Goal: Task Accomplishment & Management: Complete application form

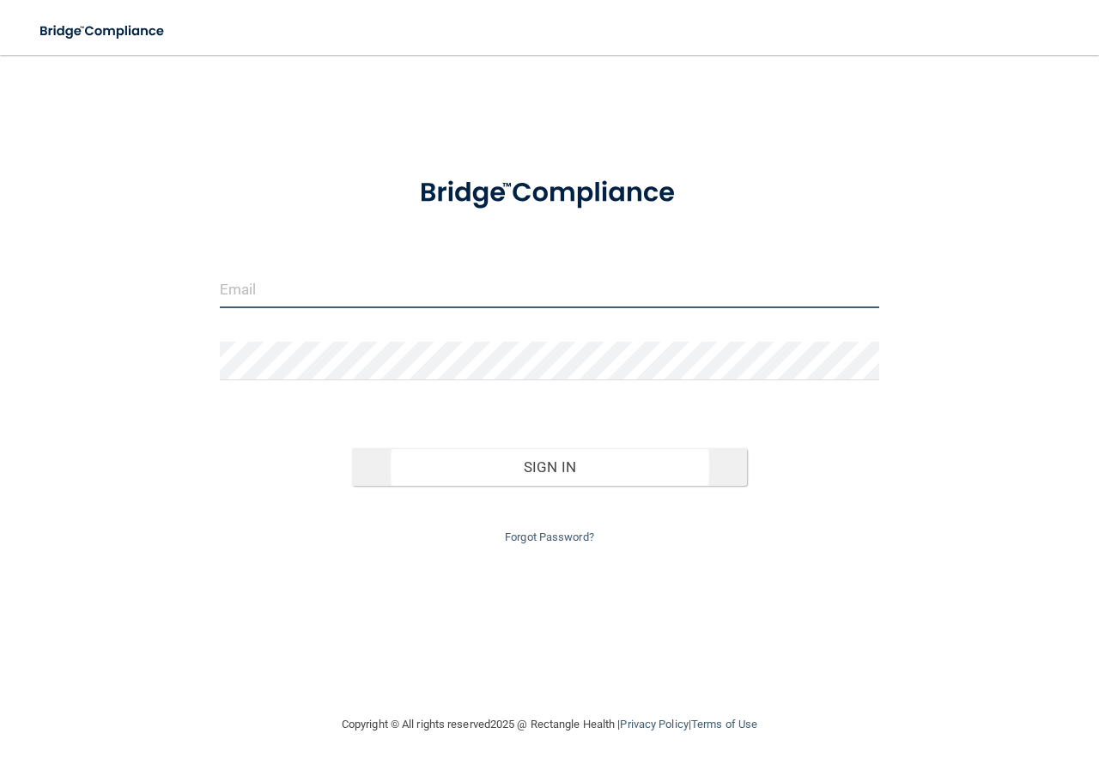
type input "[EMAIL_ADDRESS][DOMAIN_NAME]"
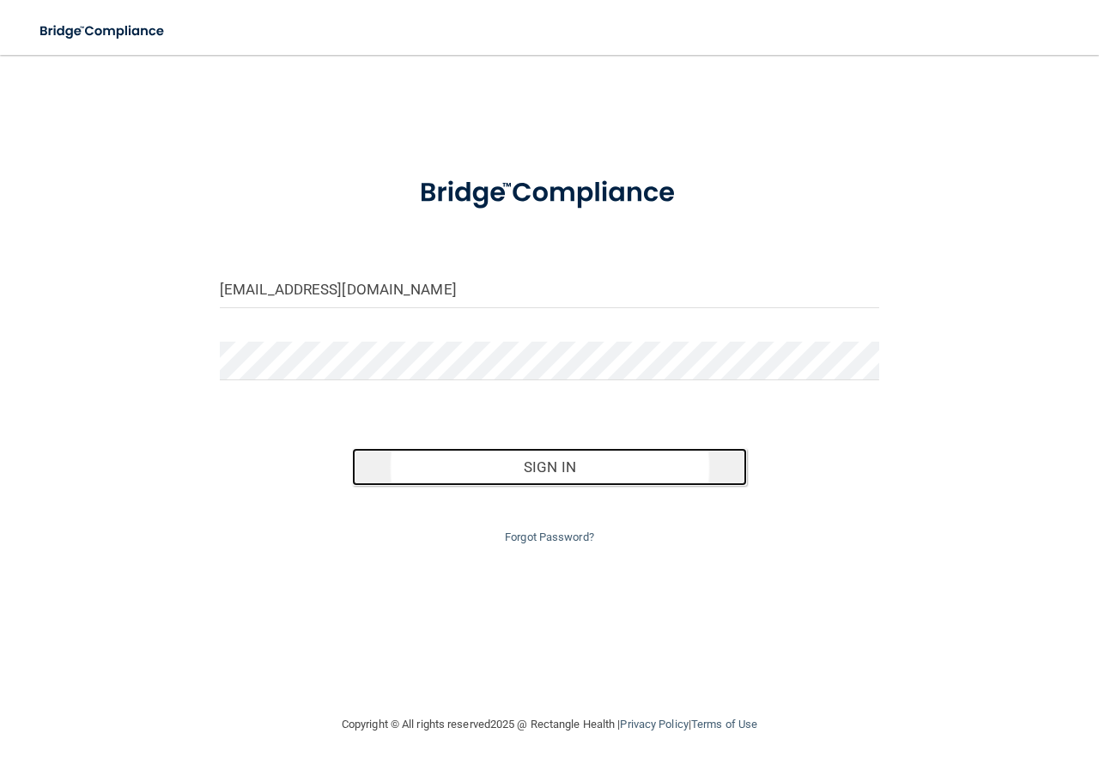
click at [554, 472] on button "Sign In" at bounding box center [550, 467] width 396 height 38
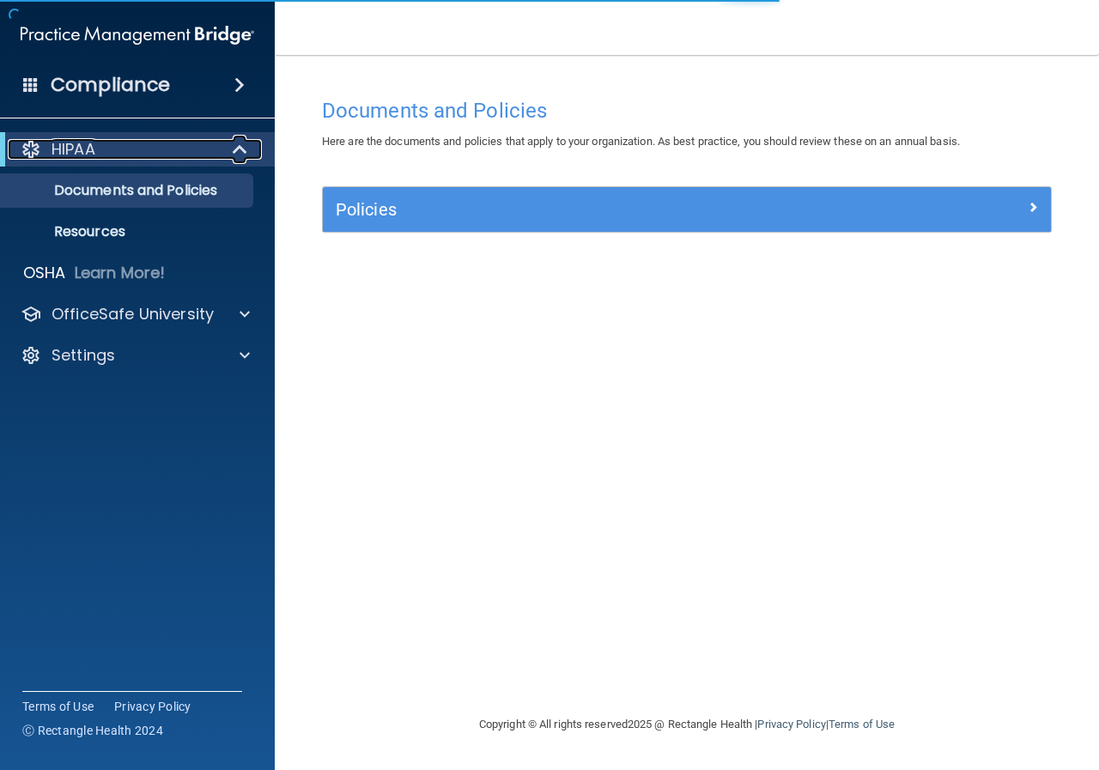
click at [80, 139] on p "HIPAA" at bounding box center [73, 149] width 44 height 21
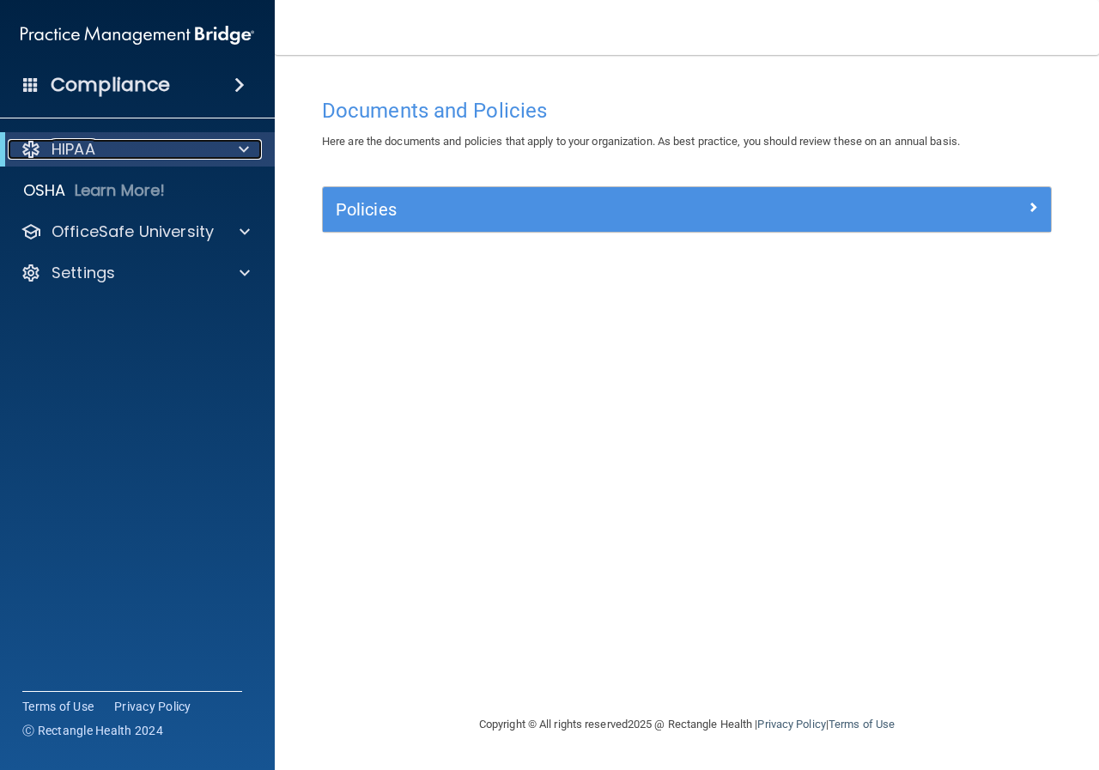
click at [97, 147] on div "HIPAA" at bounding box center [114, 149] width 212 height 21
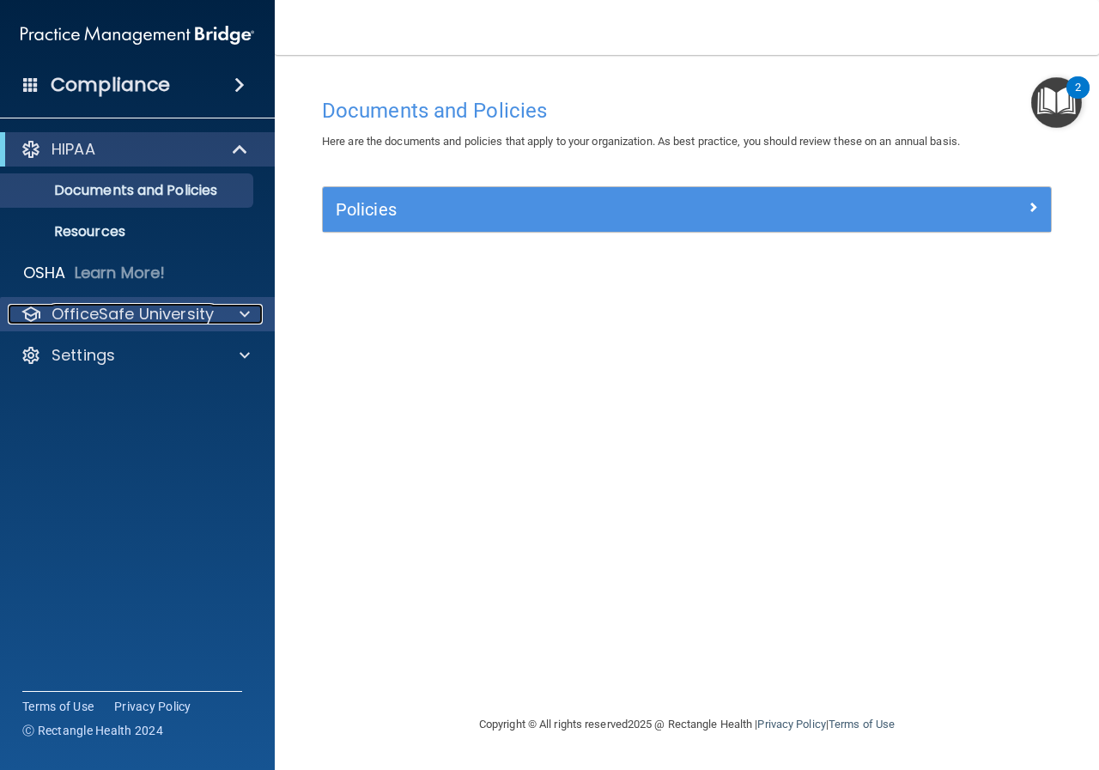
click at [91, 309] on p "OfficeSafe University" at bounding box center [132, 314] width 162 height 21
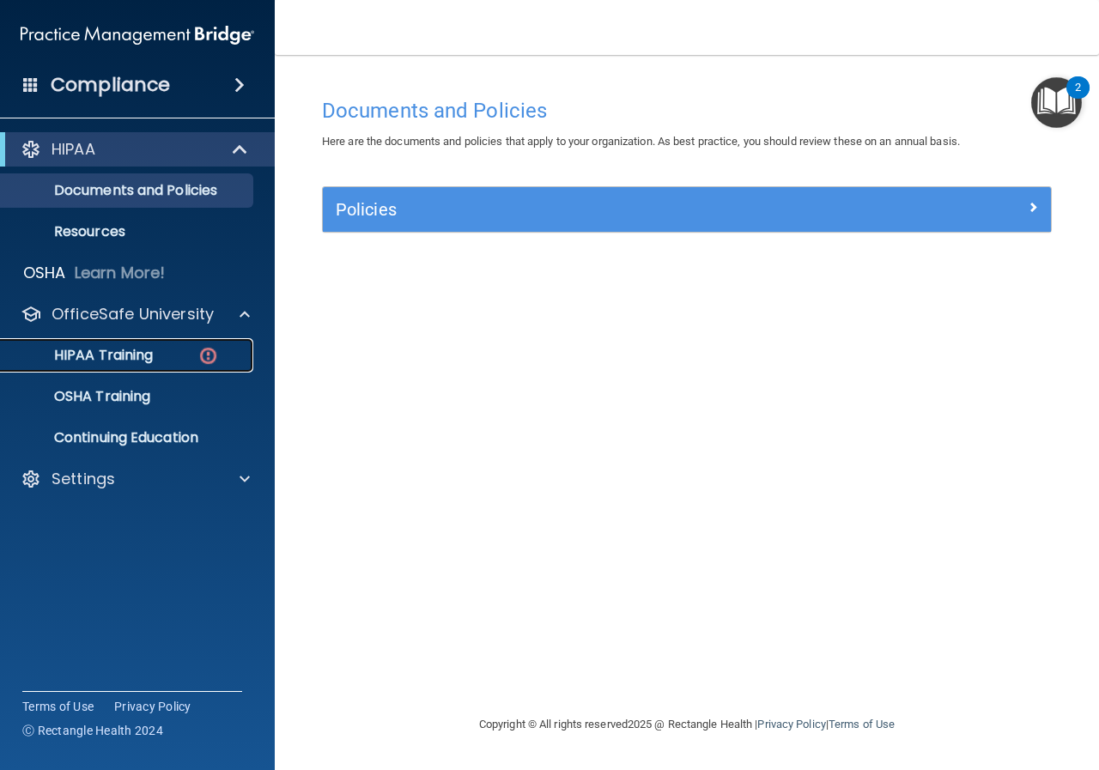
click at [110, 350] on p "HIPAA Training" at bounding box center [82, 355] width 142 height 17
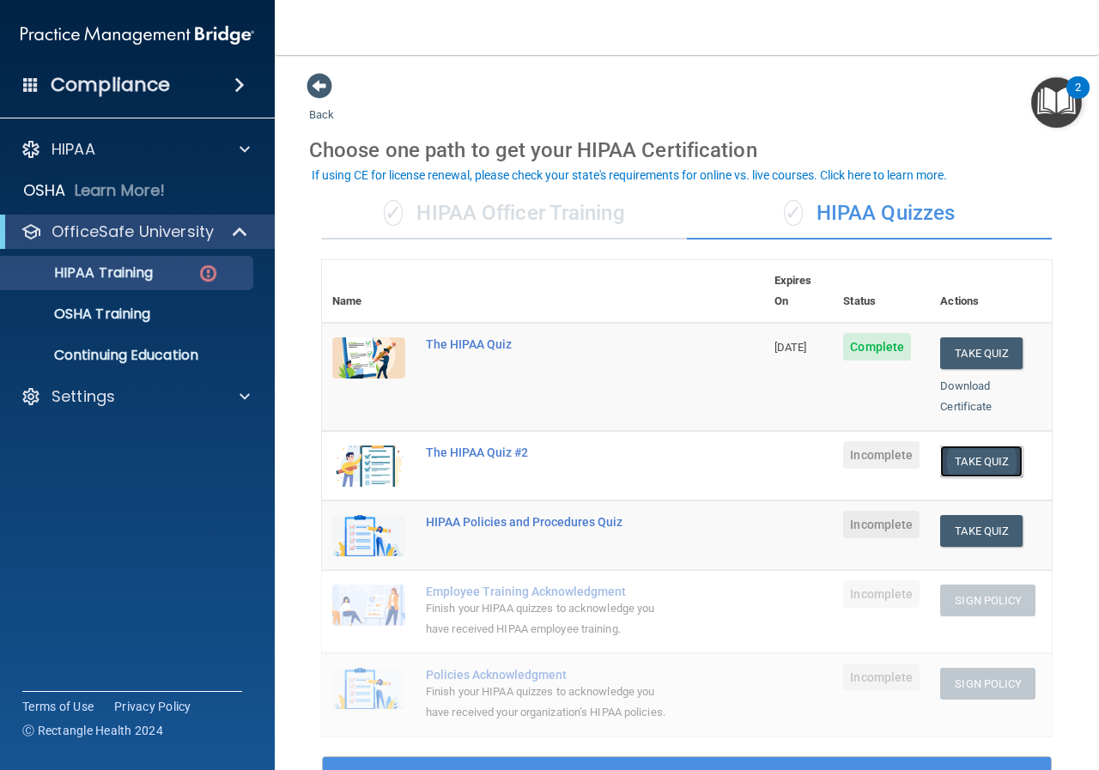
click at [992, 445] on button "Take Quiz" at bounding box center [981, 461] width 82 height 32
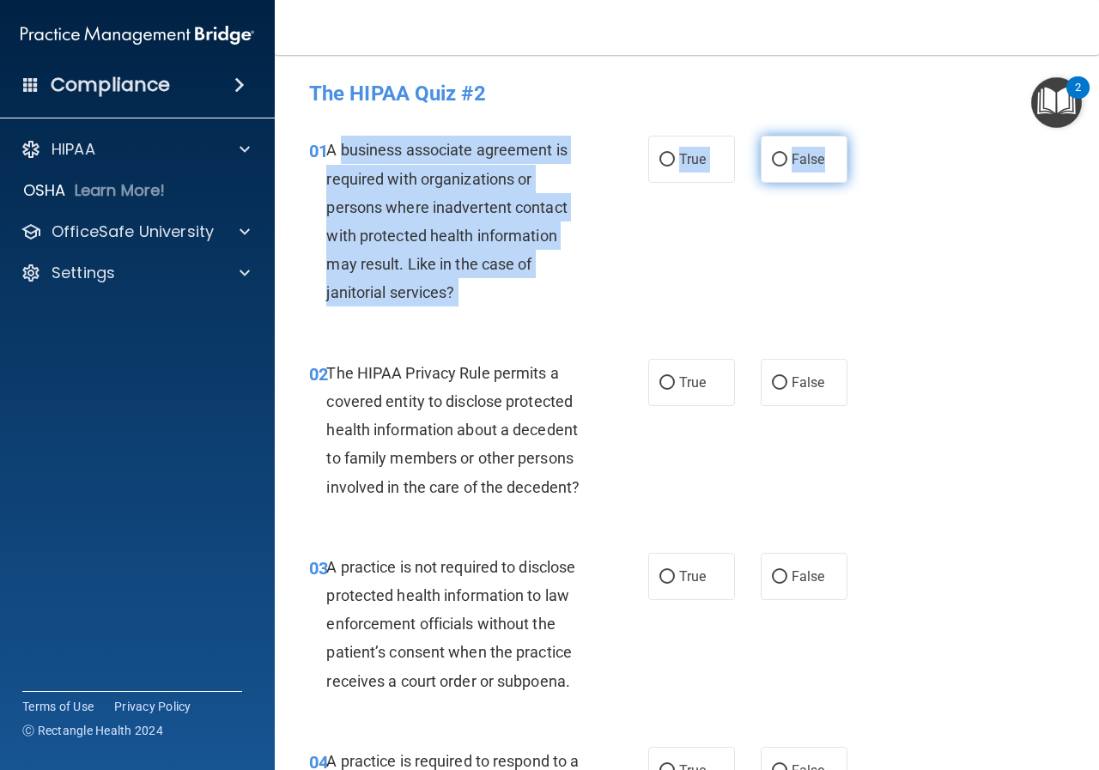
drag, startPoint x: 342, startPoint y: 149, endPoint x: 832, endPoint y: 157, distance: 490.1
click at [857, 136] on ng-form "01 A business associate agreement is required with organizations or persons whe…" at bounding box center [857, 136] width 0 height 0
copy ng-form "business associate agreement is required with organizations or persons where in…"
click at [673, 169] on label "True" at bounding box center [691, 159] width 87 height 47
click at [673, 167] on input "True" at bounding box center [666, 160] width 15 height 13
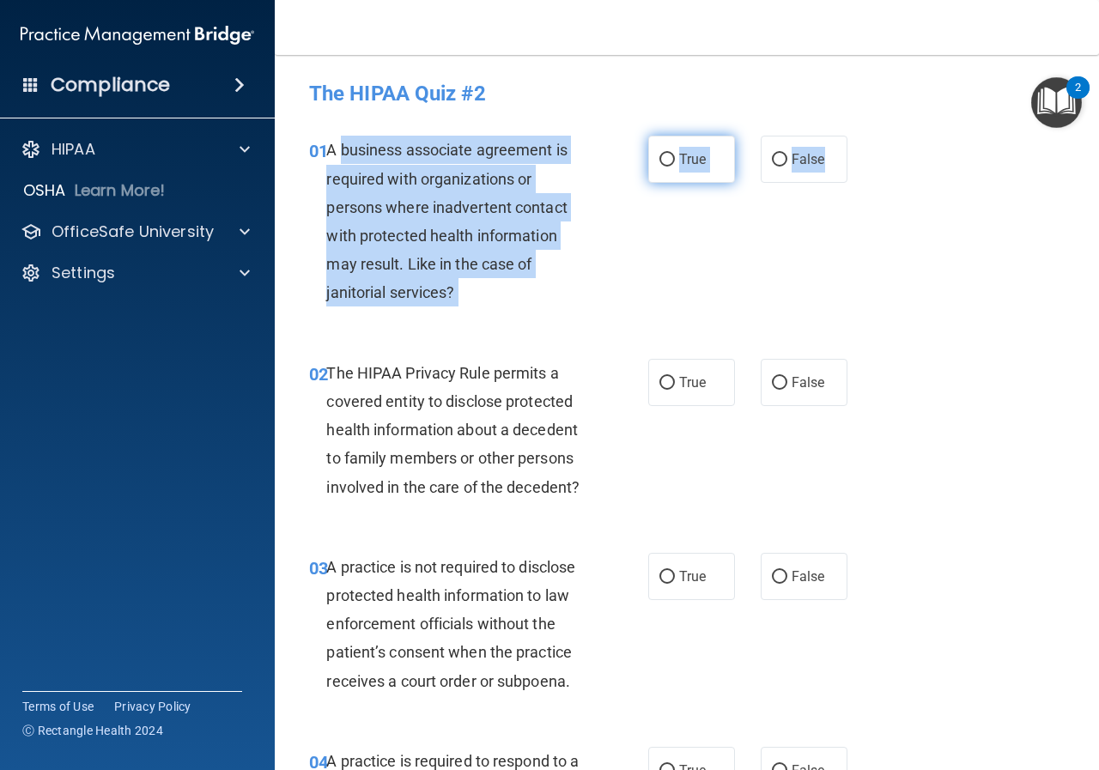
radio input "true"
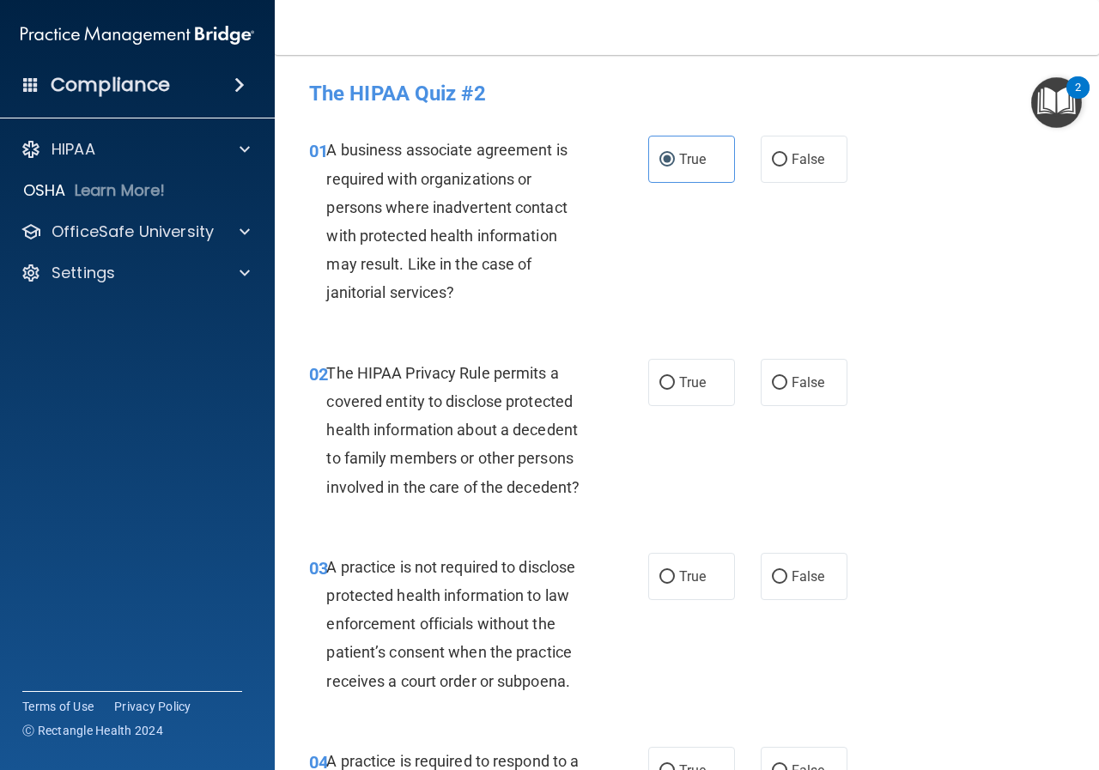
click at [589, 58] on main "- The HIPAA Quiz #2 This quiz doesn’t expire until . Are you sure you want to t…" at bounding box center [687, 412] width 824 height 715
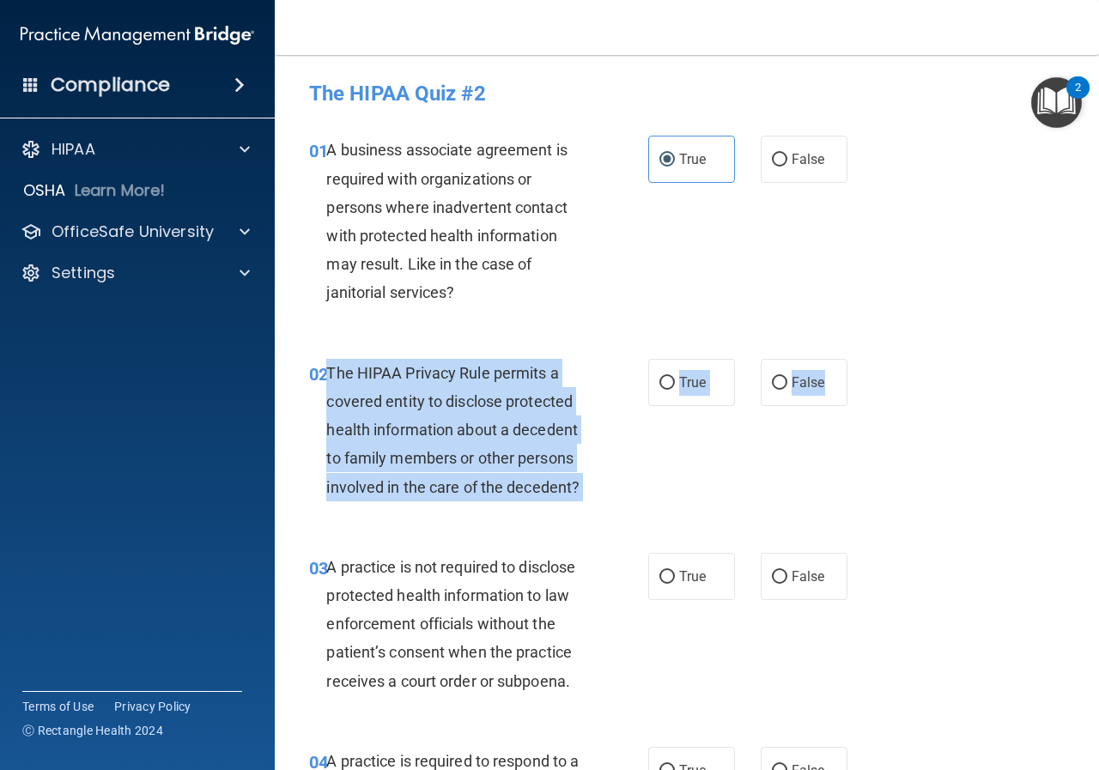
drag, startPoint x: 328, startPoint y: 372, endPoint x: 847, endPoint y: 377, distance: 519.3
click at [857, 359] on ng-form "02 The HIPAA Privacy Rule permits a covered entity to disclose protected health…" at bounding box center [857, 359] width 0 height 0
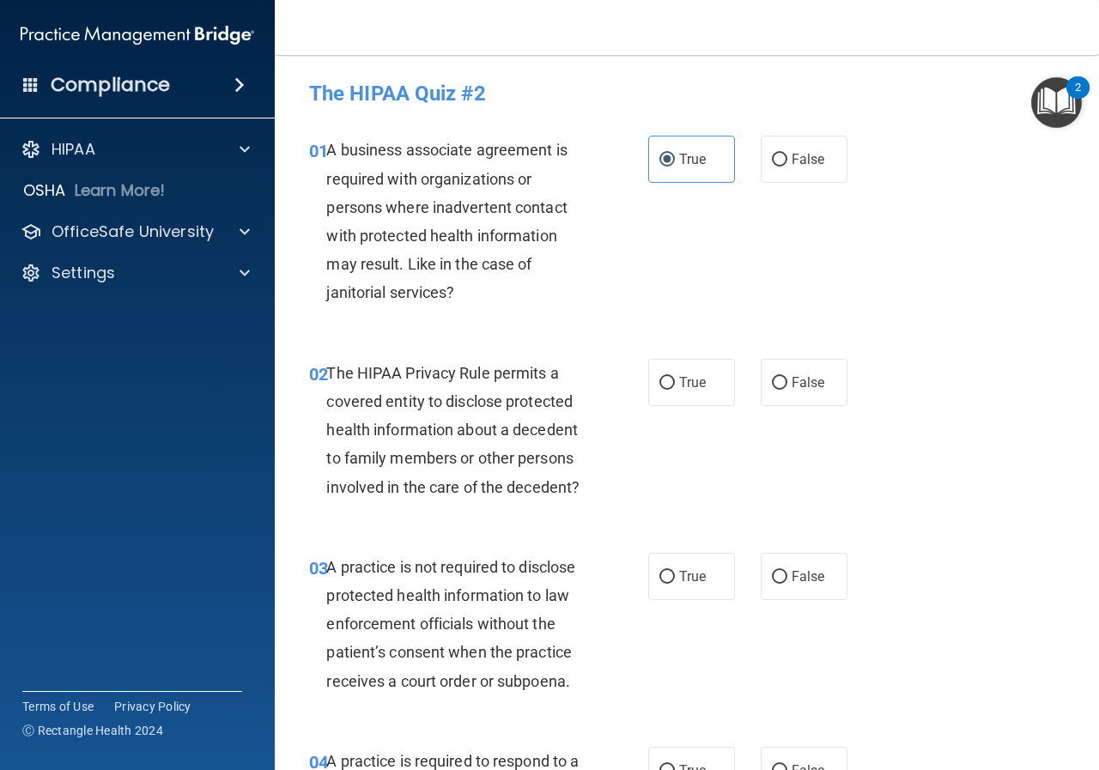
drag, startPoint x: 846, startPoint y: 368, endPoint x: 329, endPoint y: 372, distance: 517.6
click at [329, 372] on span "The HIPAA Privacy Rule permits a covered entity to disclose protected health in…" at bounding box center [452, 430] width 253 height 132
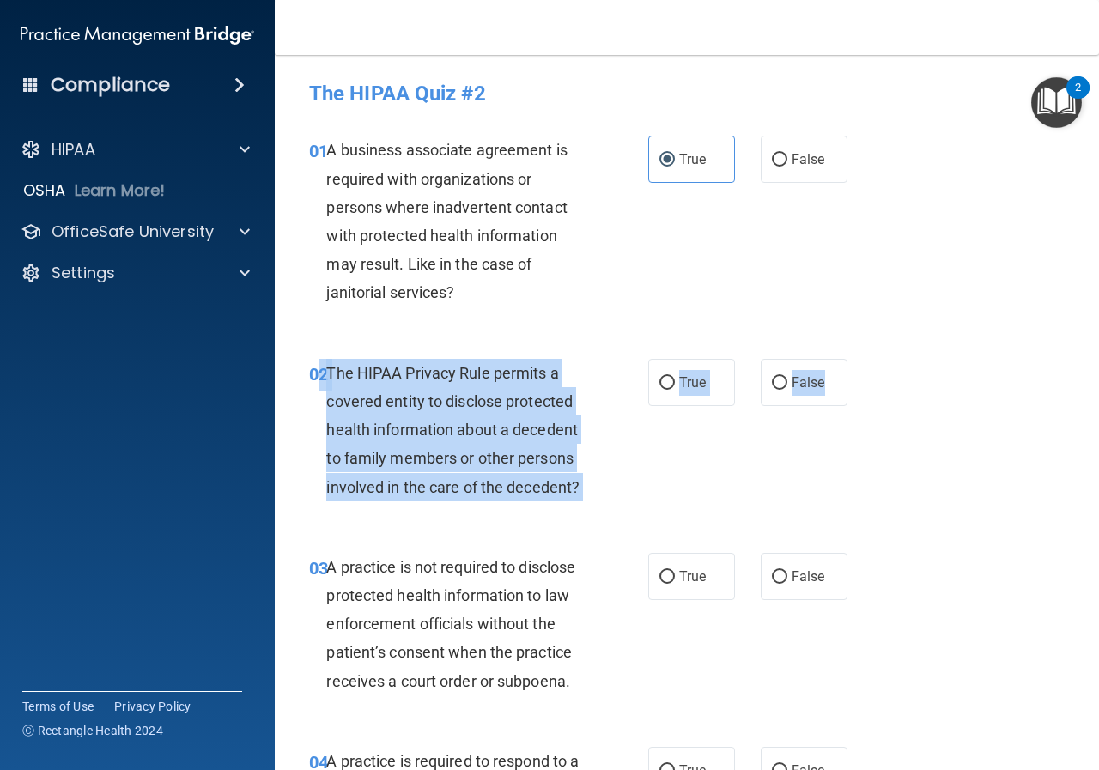
drag, startPoint x: 322, startPoint y: 372, endPoint x: 644, endPoint y: 416, distance: 324.8
click at [857, 359] on ng-form "02 The HIPAA Privacy Rule permits a covered entity to disclose protected health…" at bounding box center [857, 359] width 0 height 0
copy ng-form "2 The HIPAA Privacy Rule permits a covered entity to disclose protected health …"
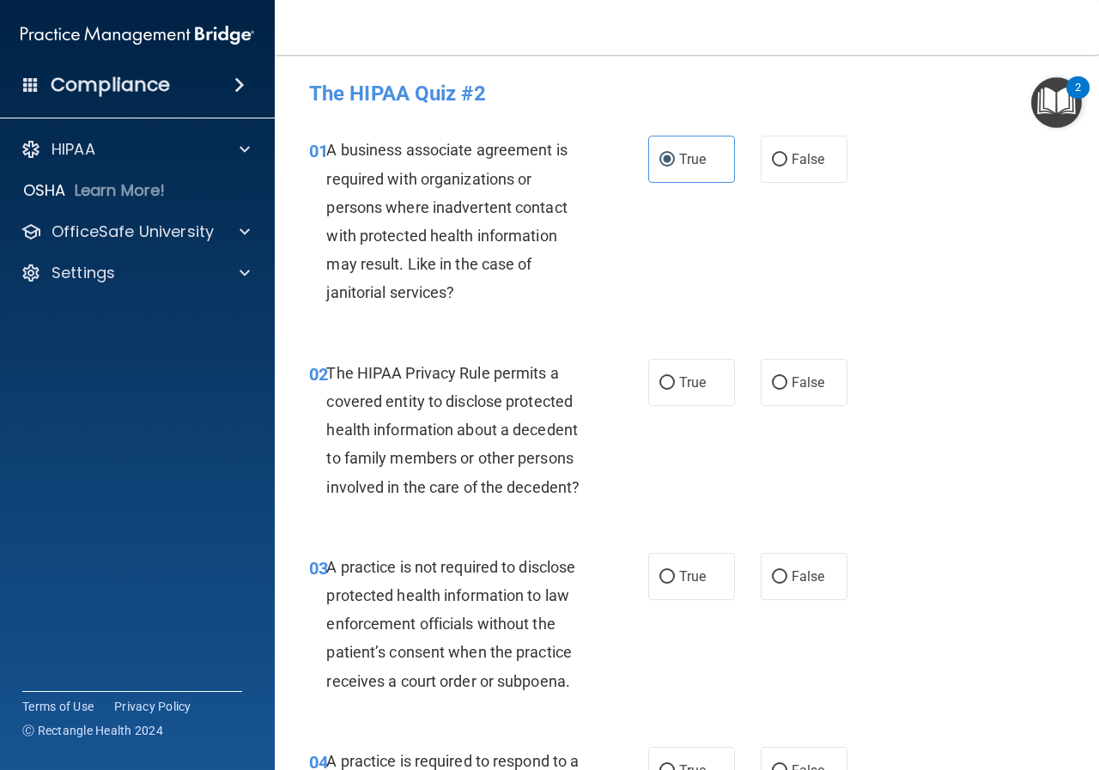
drag, startPoint x: 502, startPoint y: 402, endPoint x: 960, endPoint y: 324, distance: 464.9
click at [960, 324] on div "01 A business associate agreement is required with organizations or persons whe…" at bounding box center [686, 225] width 781 height 222
click at [663, 381] on input "True" at bounding box center [666, 383] width 15 height 13
radio input "true"
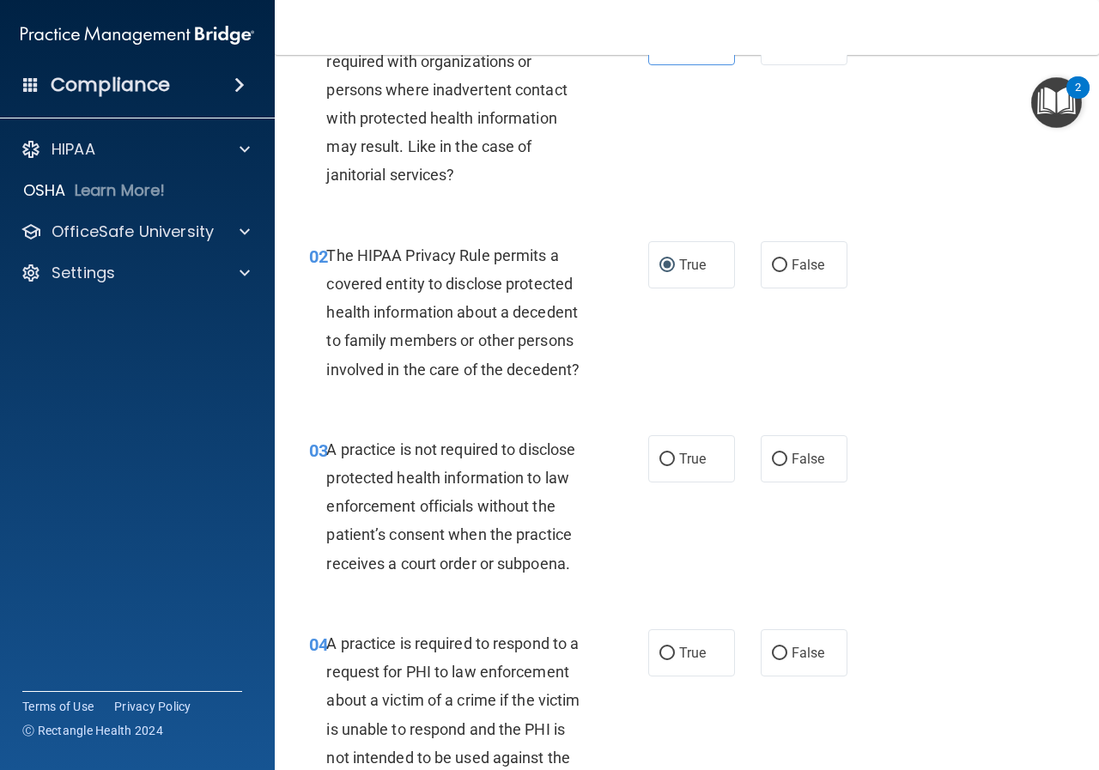
scroll to position [257, 0]
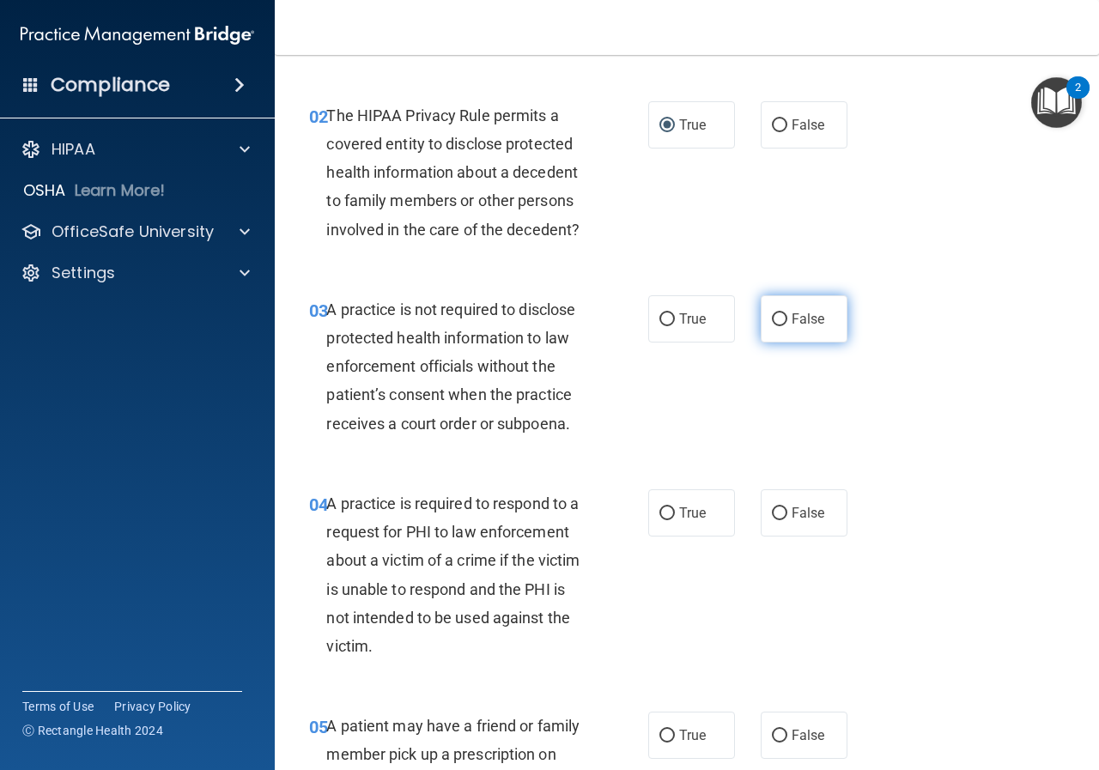
click at [791, 318] on span "False" at bounding box center [807, 319] width 33 height 16
click at [786, 318] on input "False" at bounding box center [779, 319] width 15 height 13
radio input "true"
click at [791, 505] on span "False" at bounding box center [807, 513] width 33 height 16
click at [787, 507] on input "False" at bounding box center [779, 513] width 15 height 13
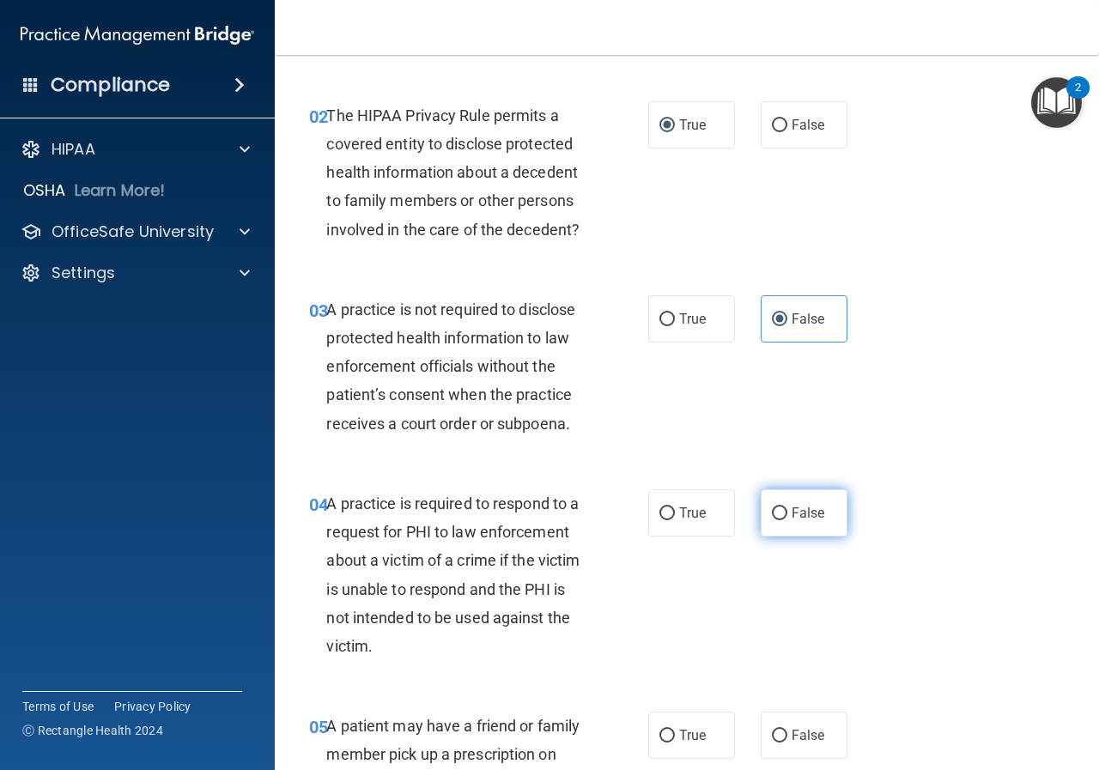
radio input "true"
click at [954, 385] on div "03 A practice is not required to disclose protected health information to law e…" at bounding box center [686, 371] width 781 height 194
click at [812, 313] on span "False" at bounding box center [807, 319] width 33 height 16
click at [791, 510] on span "False" at bounding box center [807, 513] width 33 height 16
click at [787, 510] on input "False" at bounding box center [779, 513] width 15 height 13
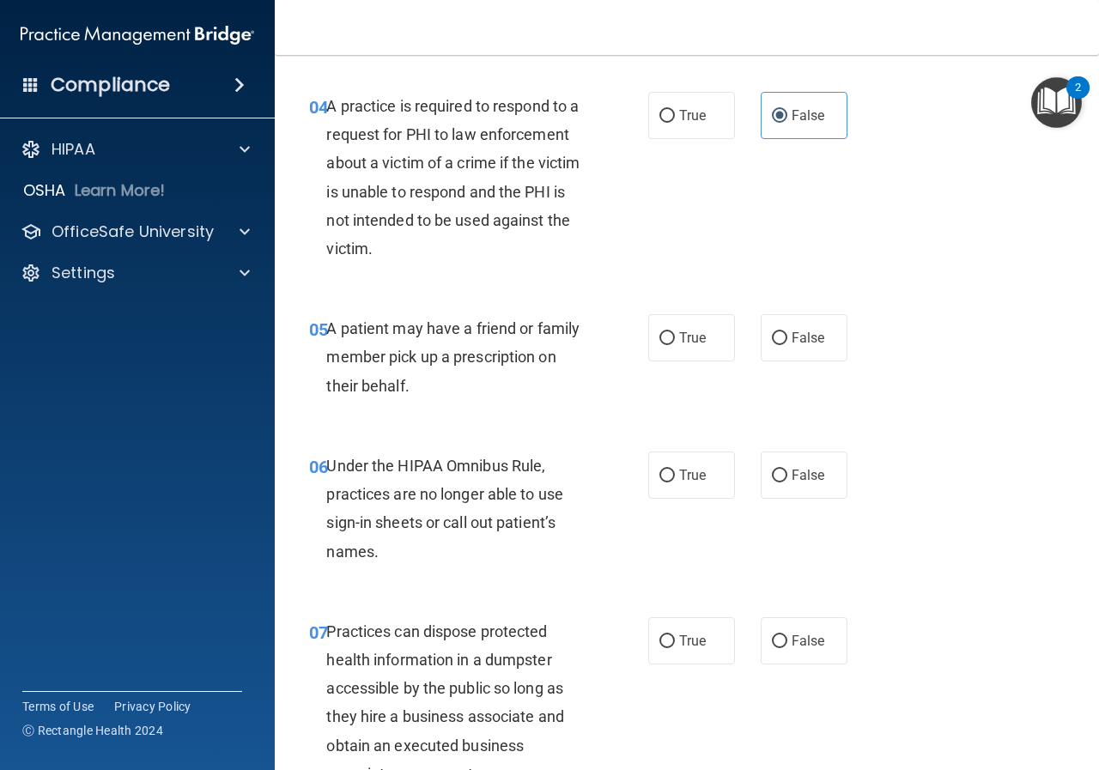
scroll to position [687, 0]
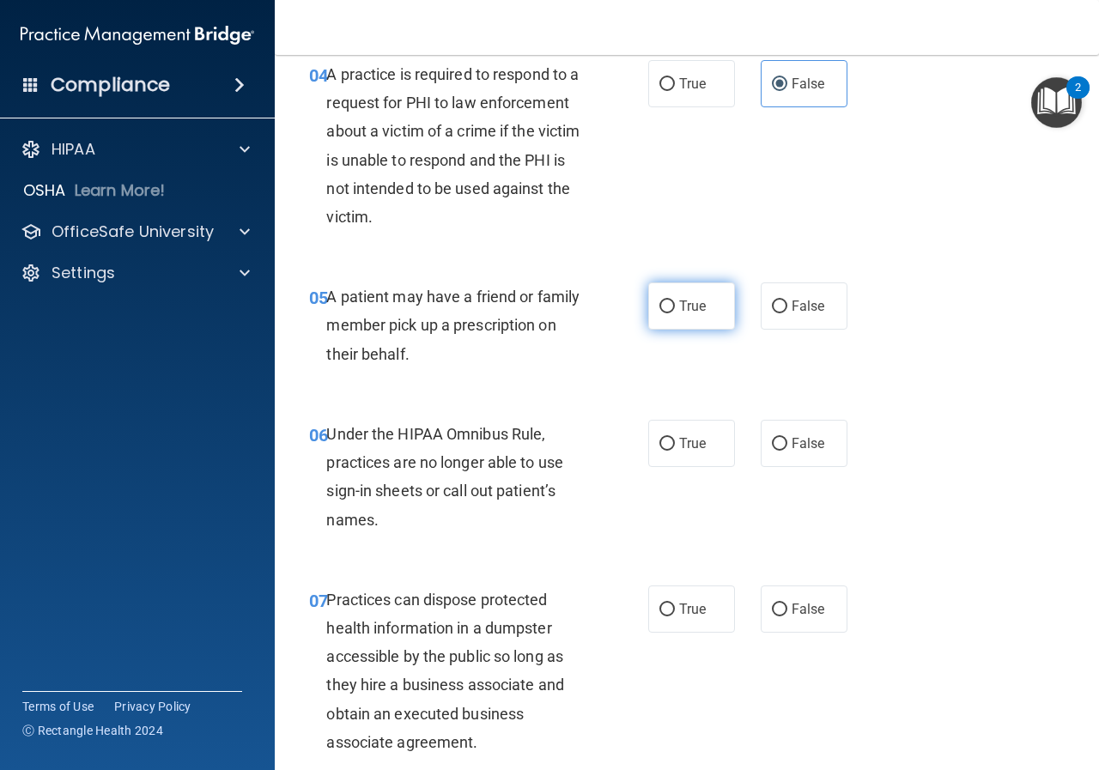
click at [691, 303] on span "True" at bounding box center [692, 306] width 27 height 16
click at [675, 303] on input "True" at bounding box center [666, 306] width 15 height 13
radio input "true"
click at [811, 445] on span "False" at bounding box center [807, 443] width 33 height 16
click at [787, 445] on input "False" at bounding box center [779, 444] width 15 height 13
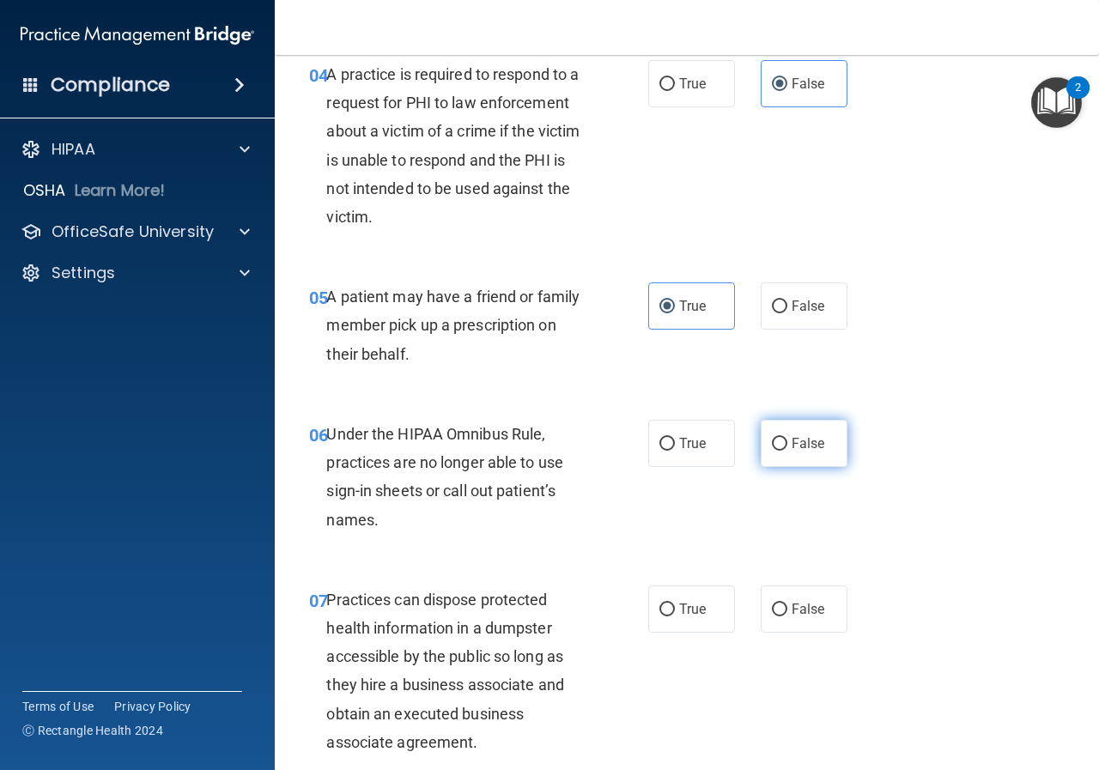
radio input "true"
click at [772, 603] on input "False" at bounding box center [779, 609] width 15 height 13
radio input "true"
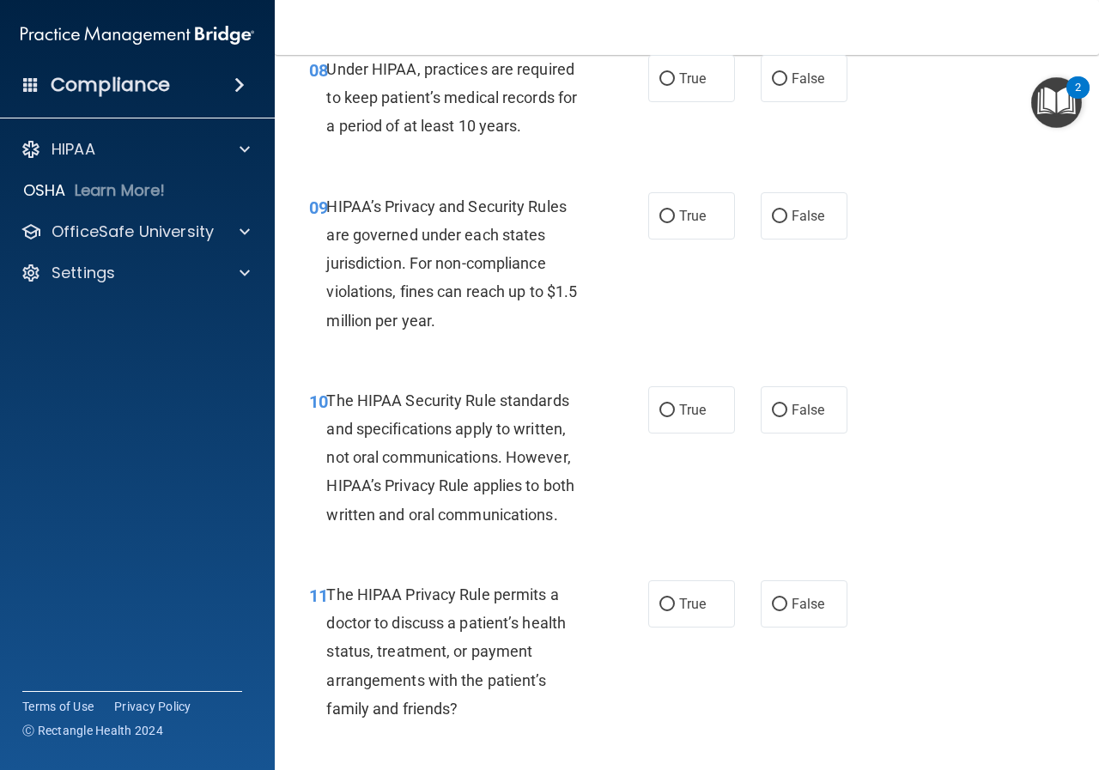
scroll to position [1459, 0]
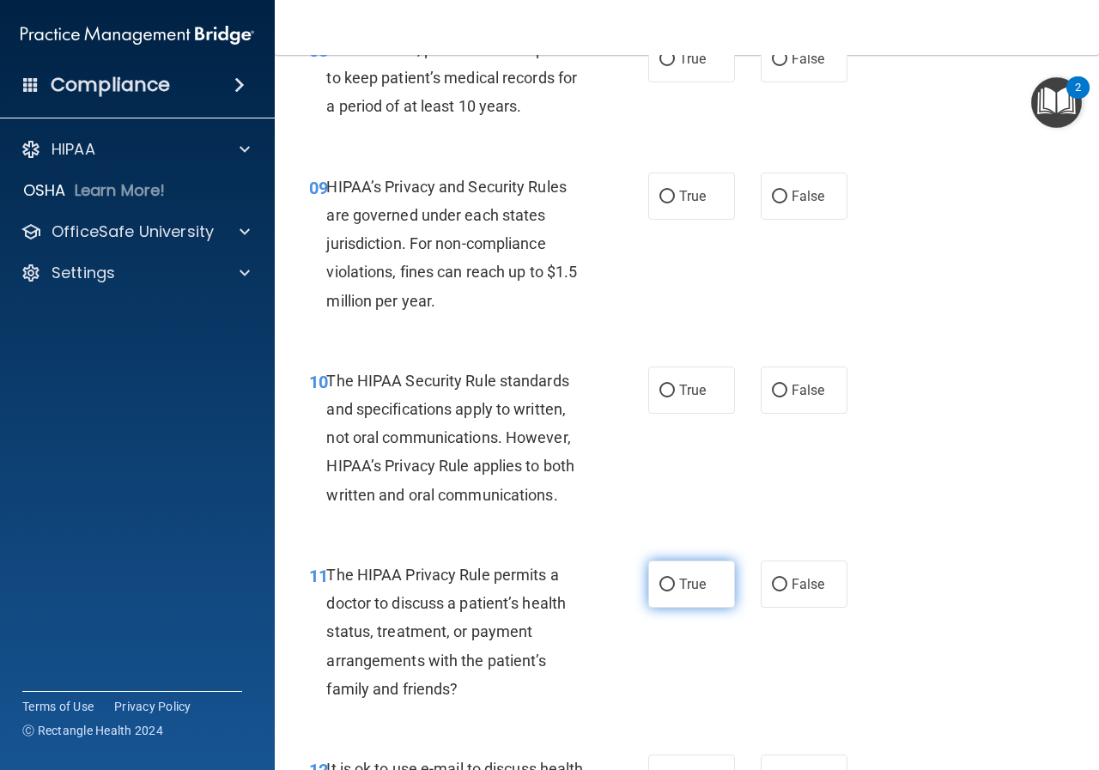
click at [663, 585] on input "True" at bounding box center [666, 584] width 15 height 13
radio input "true"
click at [779, 377] on label "False" at bounding box center [803, 389] width 87 height 47
click at [779, 385] on input "False" at bounding box center [779, 391] width 15 height 13
radio input "true"
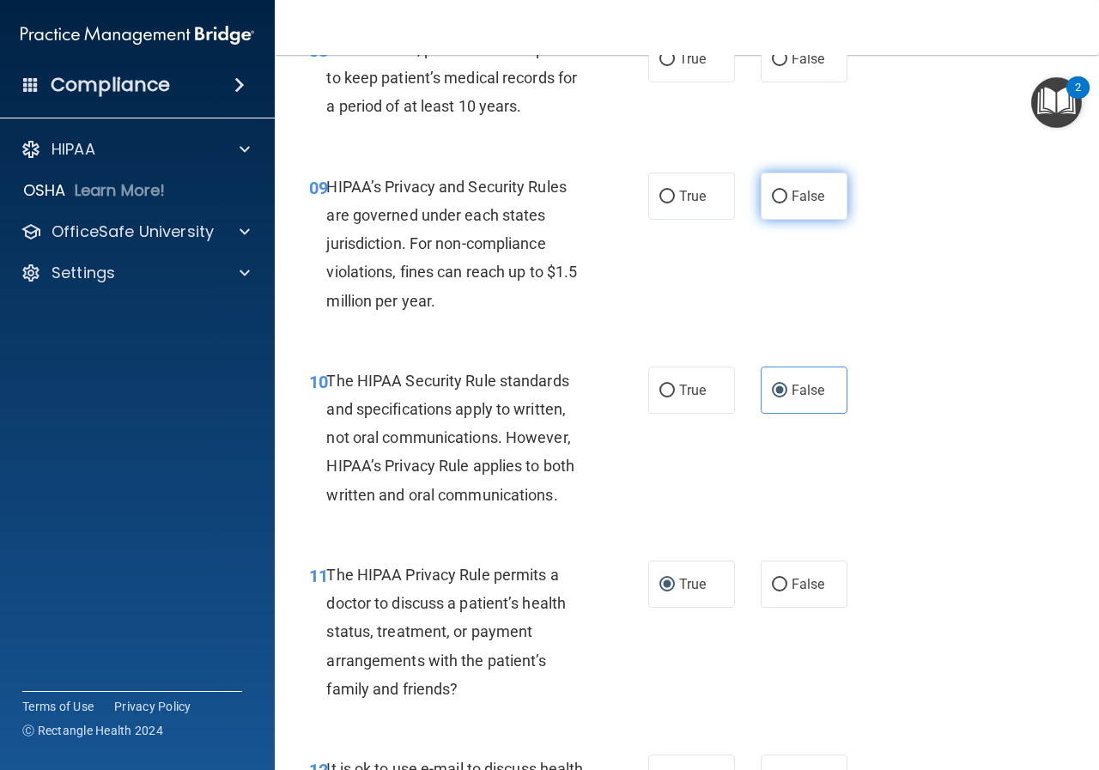
click at [798, 196] on span "False" at bounding box center [807, 196] width 33 height 16
click at [787, 196] on input "False" at bounding box center [779, 197] width 15 height 13
radio input "true"
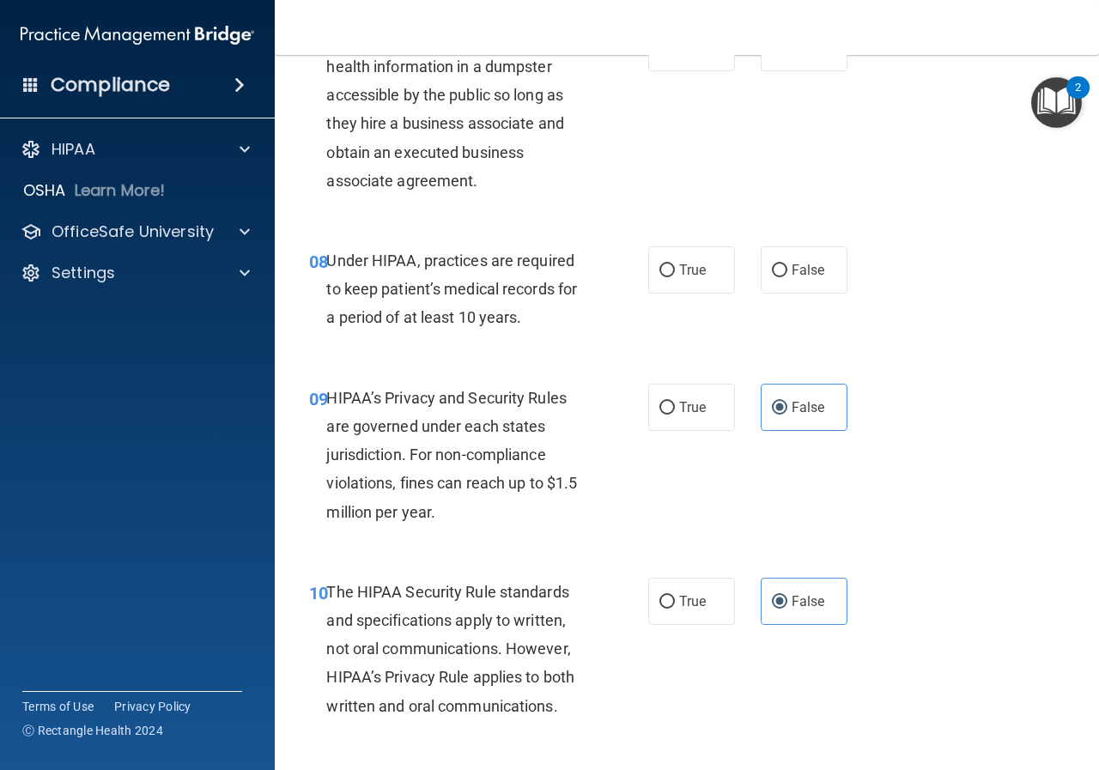
scroll to position [1202, 0]
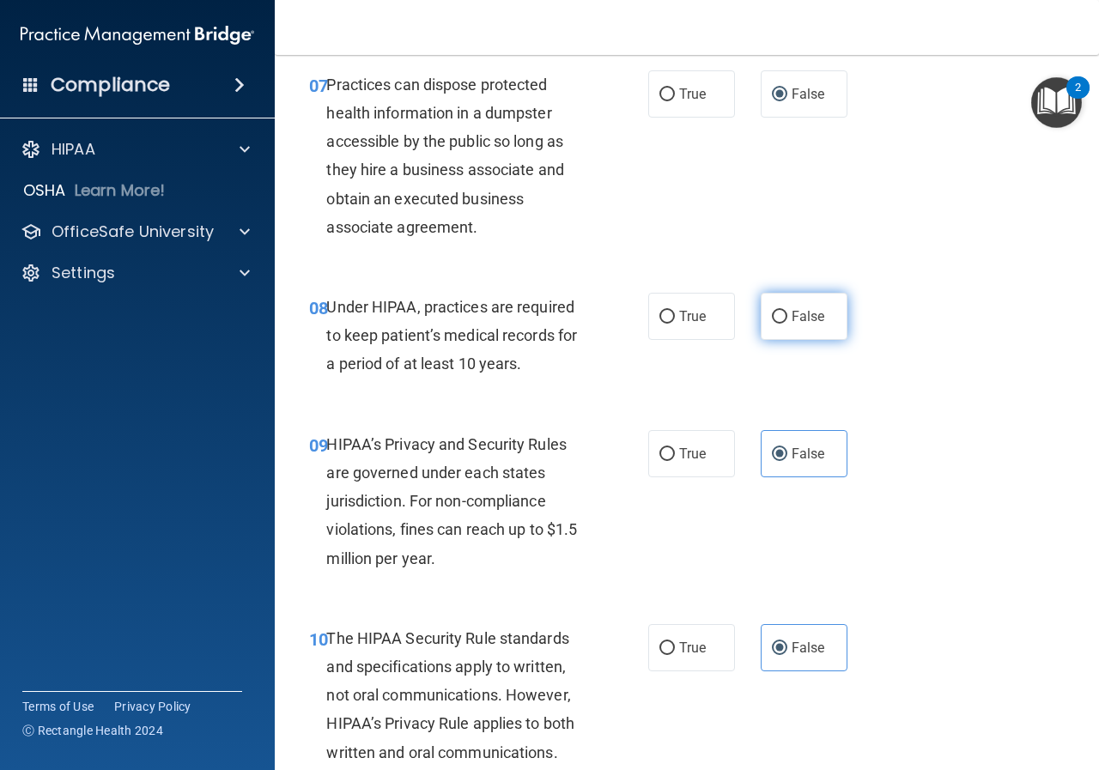
click at [815, 301] on label "False" at bounding box center [803, 316] width 87 height 47
click at [787, 311] on input "False" at bounding box center [779, 317] width 15 height 13
radio input "true"
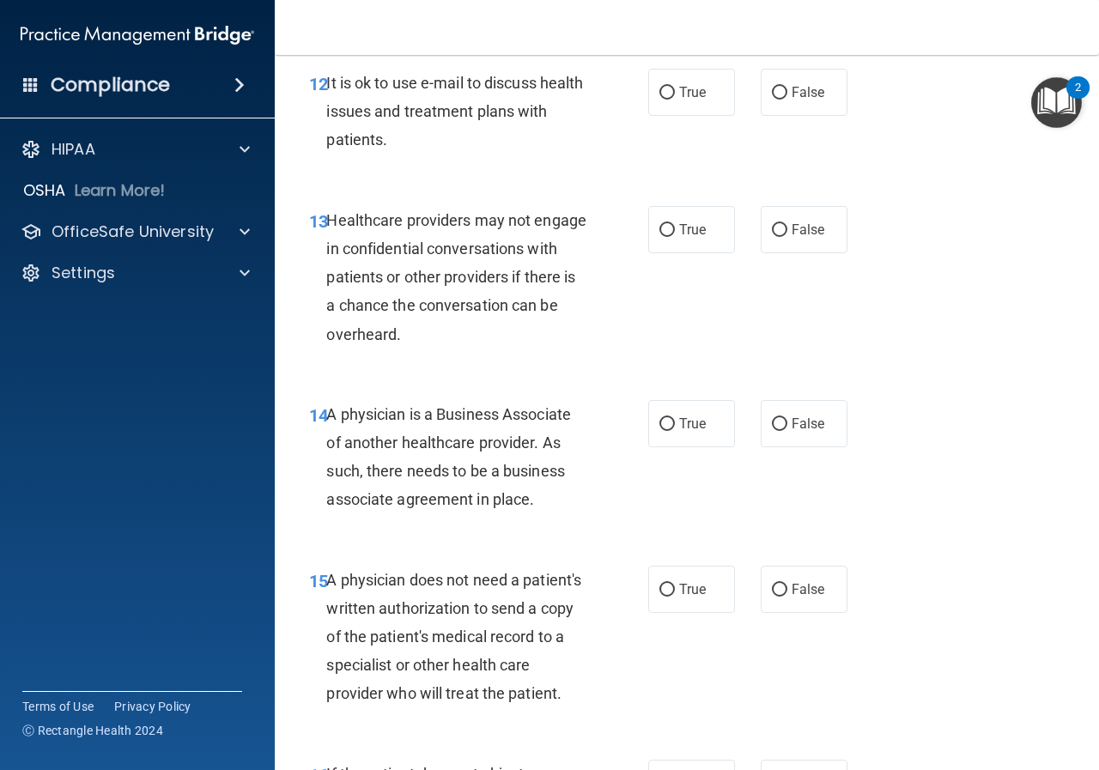
scroll to position [2146, 0]
click at [793, 106] on label "False" at bounding box center [803, 91] width 87 height 47
click at [787, 99] on input "False" at bounding box center [779, 92] width 15 height 13
radio input "true"
click at [783, 228] on label "False" at bounding box center [803, 228] width 87 height 47
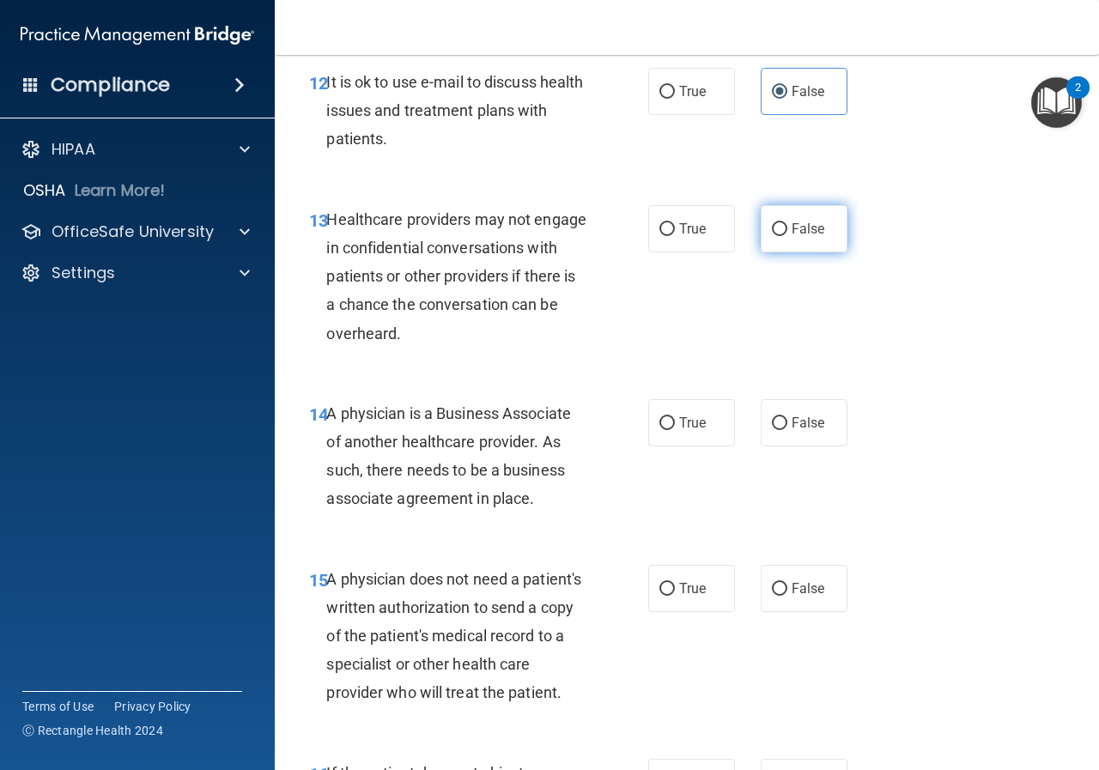
click at [783, 228] on input "False" at bounding box center [779, 229] width 15 height 13
radio input "true"
click at [686, 418] on span "True" at bounding box center [692, 423] width 27 height 16
click at [675, 418] on input "True" at bounding box center [666, 423] width 15 height 13
radio input "true"
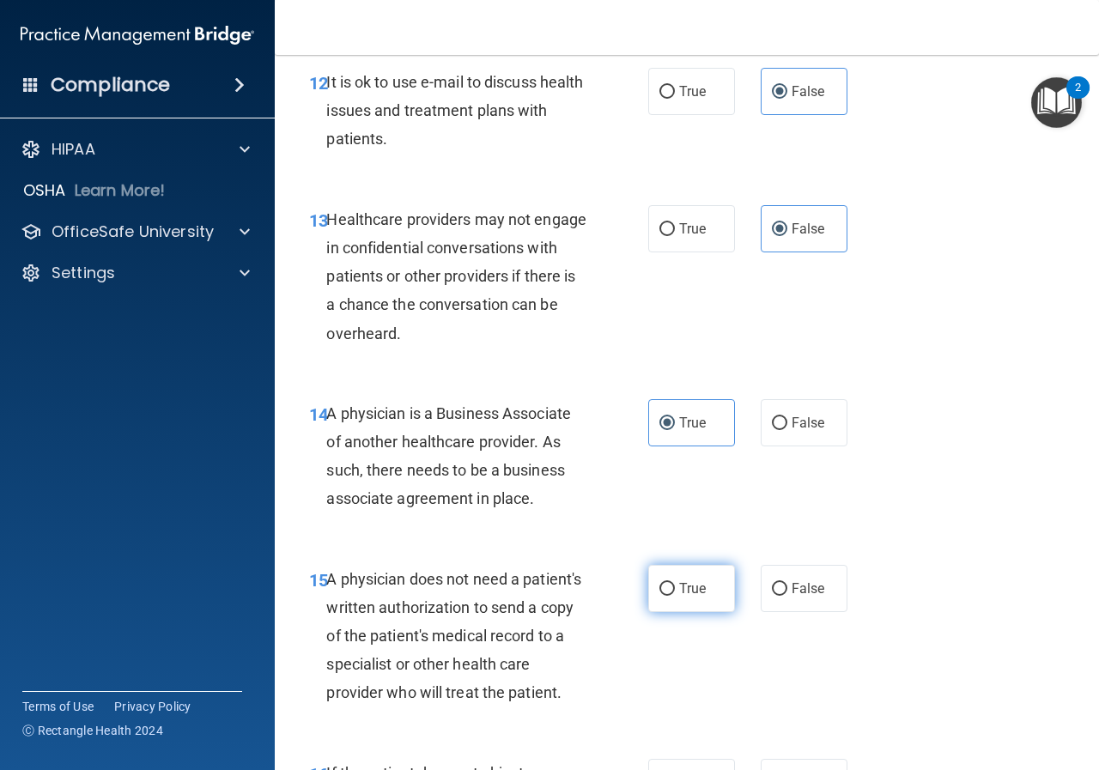
click at [651, 596] on label "True" at bounding box center [691, 588] width 87 height 47
click at [659, 596] on input "True" at bounding box center [666, 589] width 15 height 13
radio input "true"
click at [663, 228] on input "True" at bounding box center [666, 229] width 15 height 13
radio input "true"
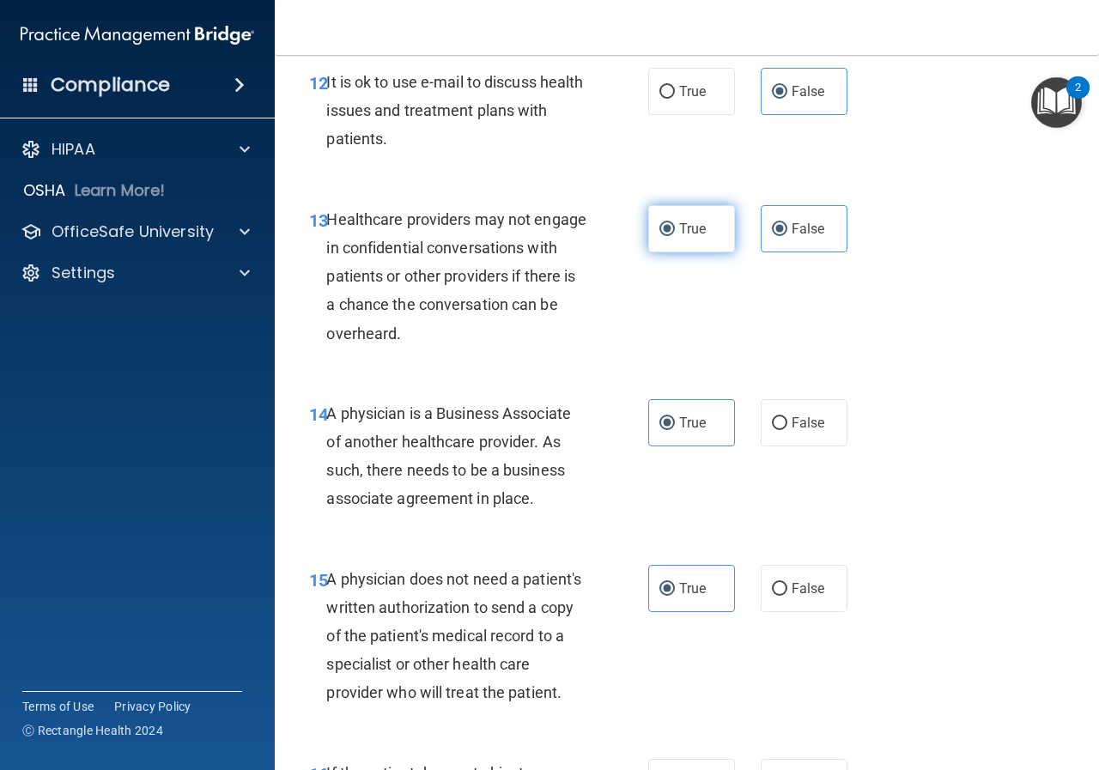
radio input "false"
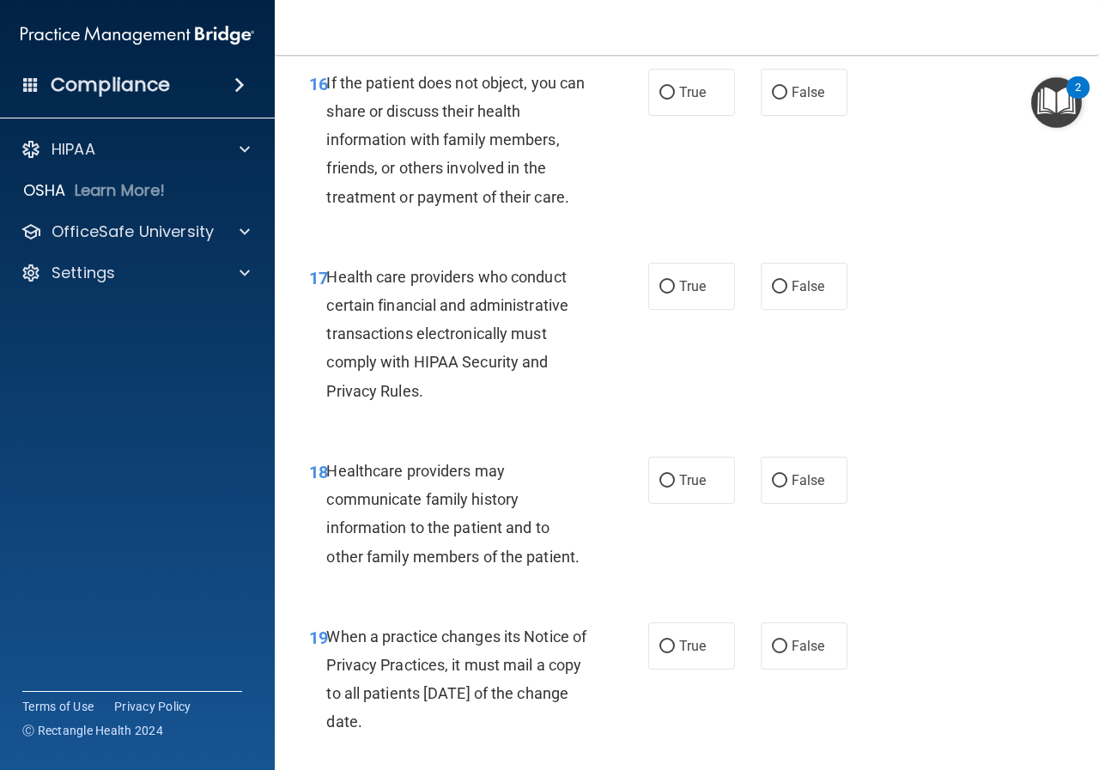
scroll to position [2848, 0]
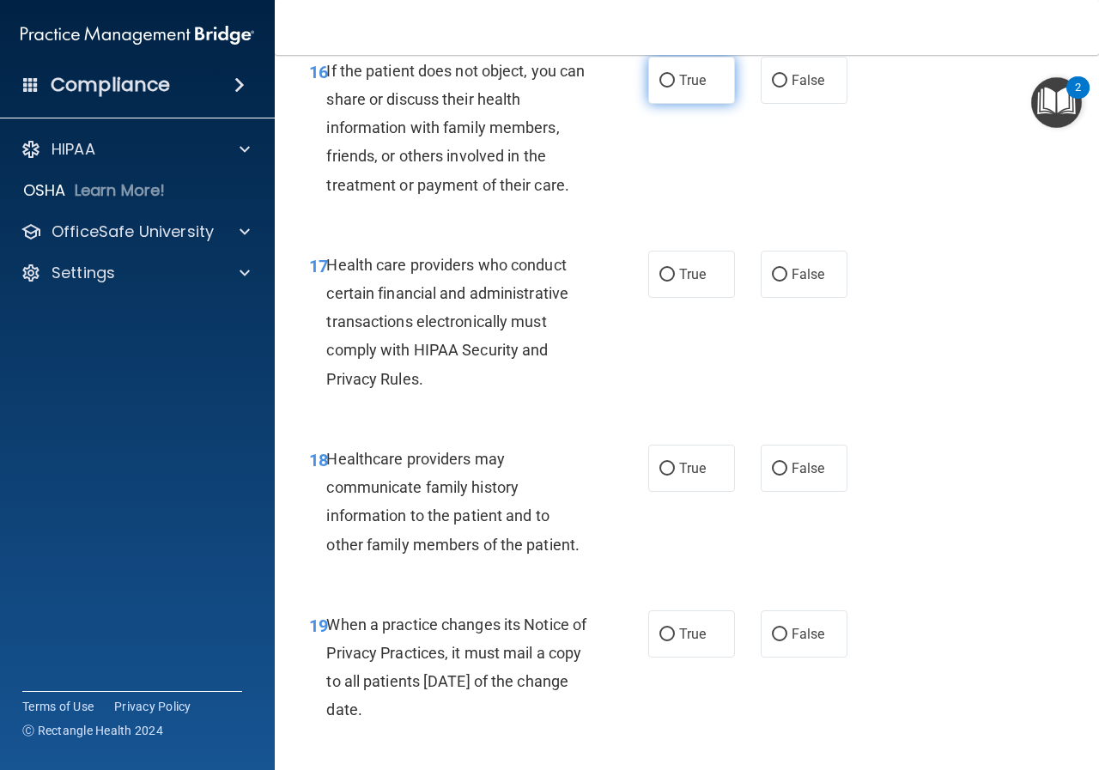
click at [679, 88] on span "True" at bounding box center [692, 80] width 27 height 16
click at [674, 88] on input "True" at bounding box center [666, 81] width 15 height 13
radio input "true"
click at [681, 298] on label "True" at bounding box center [691, 274] width 87 height 47
click at [675, 282] on input "True" at bounding box center [666, 275] width 15 height 13
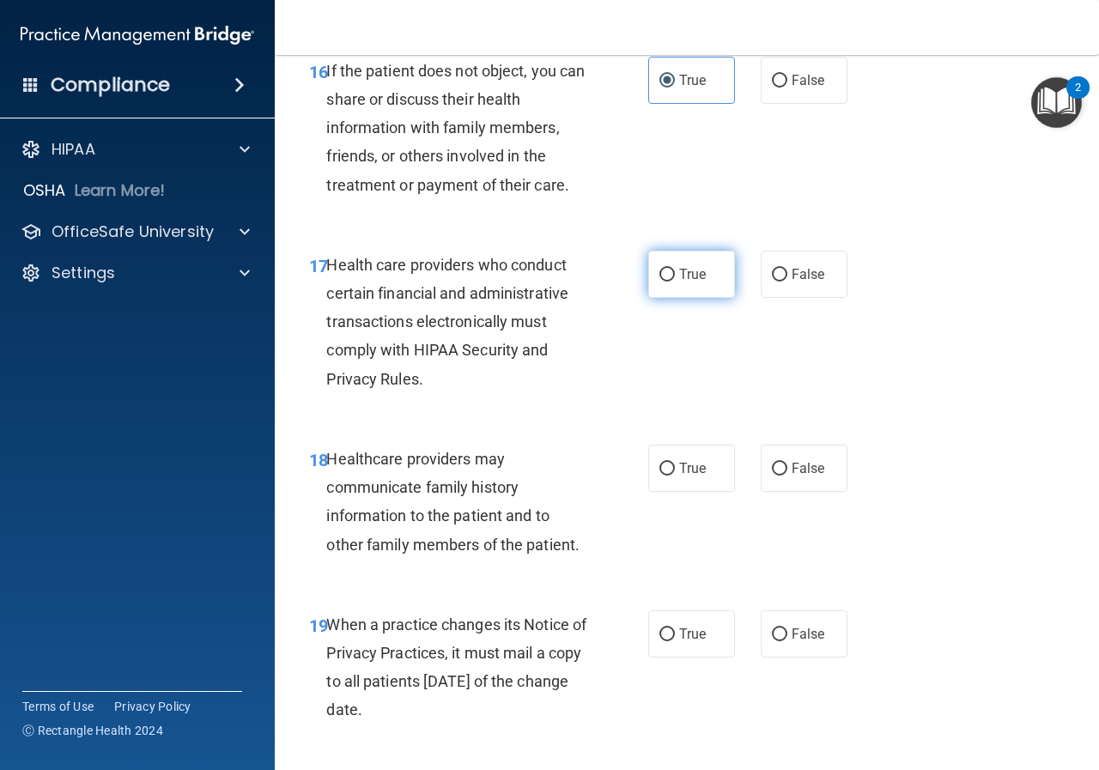
radio input "true"
click at [667, 492] on label "True" at bounding box center [691, 468] width 87 height 47
click at [667, 475] on input "True" at bounding box center [666, 469] width 15 height 13
radio input "true"
click at [806, 642] on span "False" at bounding box center [807, 634] width 33 height 16
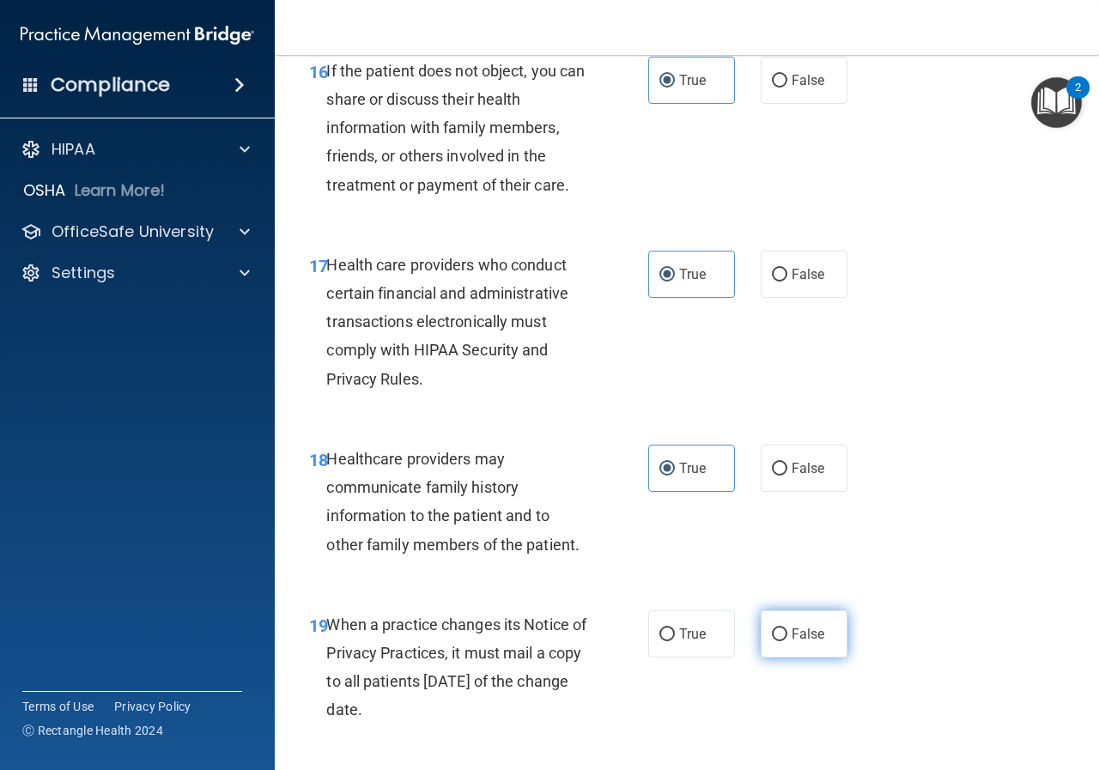
click at [787, 641] on input "False" at bounding box center [779, 634] width 15 height 13
radio input "true"
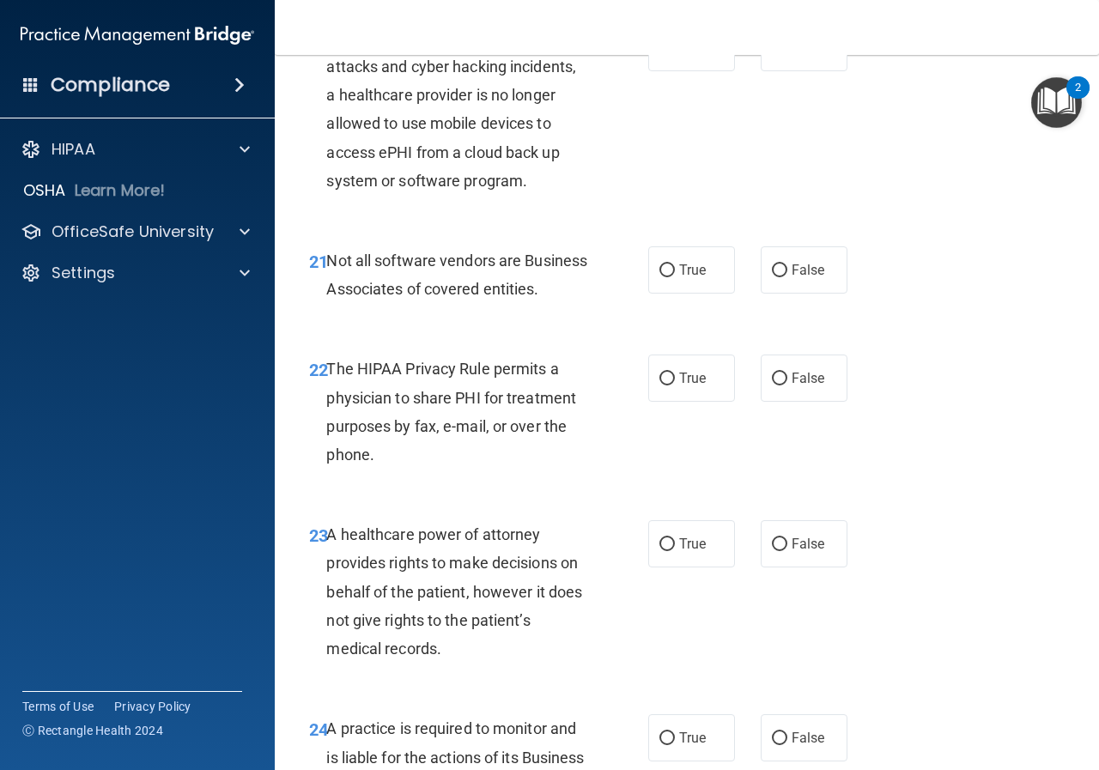
scroll to position [3551, 0]
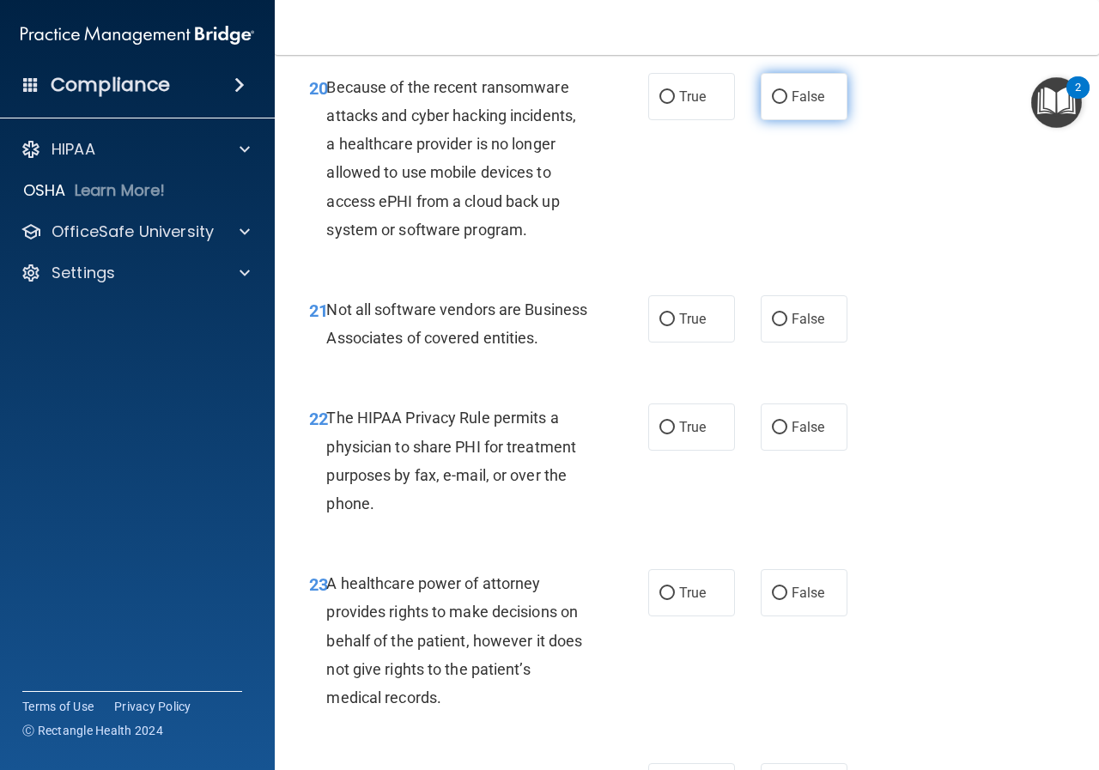
click at [772, 104] on input "False" at bounding box center [779, 97] width 15 height 13
radio input "true"
drag, startPoint x: 682, startPoint y: 348, endPoint x: 681, endPoint y: 393, distance: 44.7
click at [681, 327] on span "True" at bounding box center [692, 319] width 27 height 16
click at [675, 326] on input "True" at bounding box center [666, 319] width 15 height 13
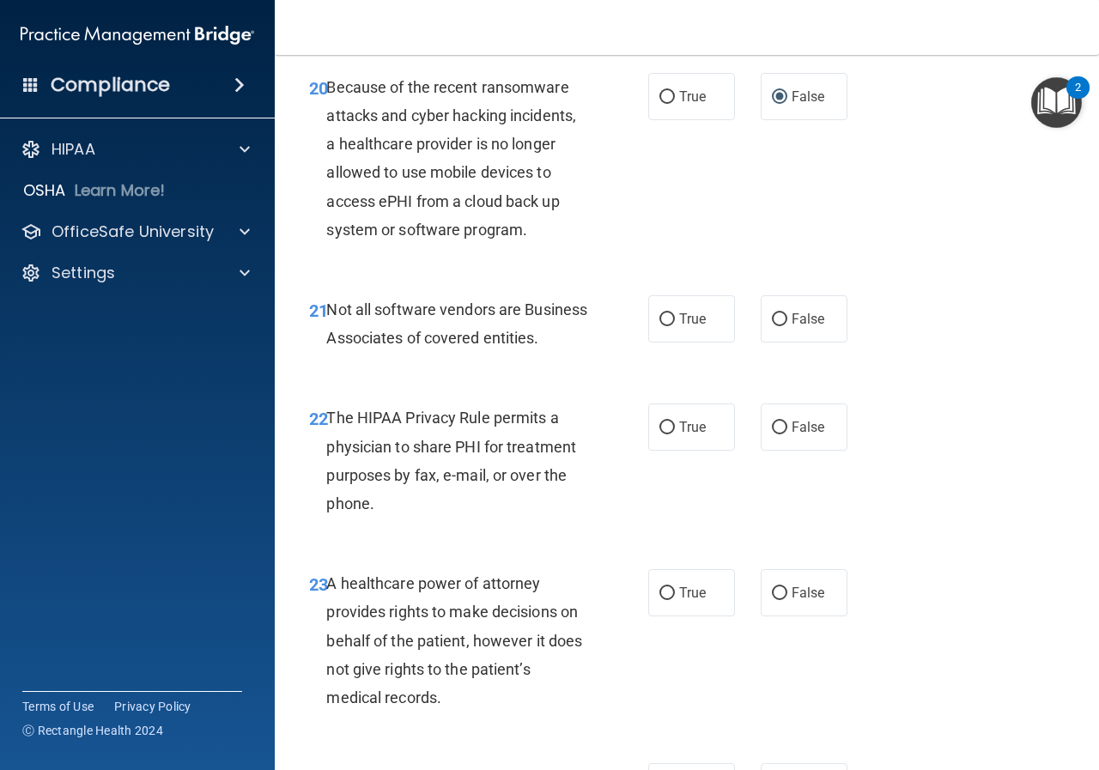
radio input "true"
click at [692, 435] on span "True" at bounding box center [692, 427] width 27 height 16
click at [675, 434] on input "True" at bounding box center [666, 427] width 15 height 13
radio input "true"
click at [808, 601] on span "False" at bounding box center [807, 592] width 33 height 16
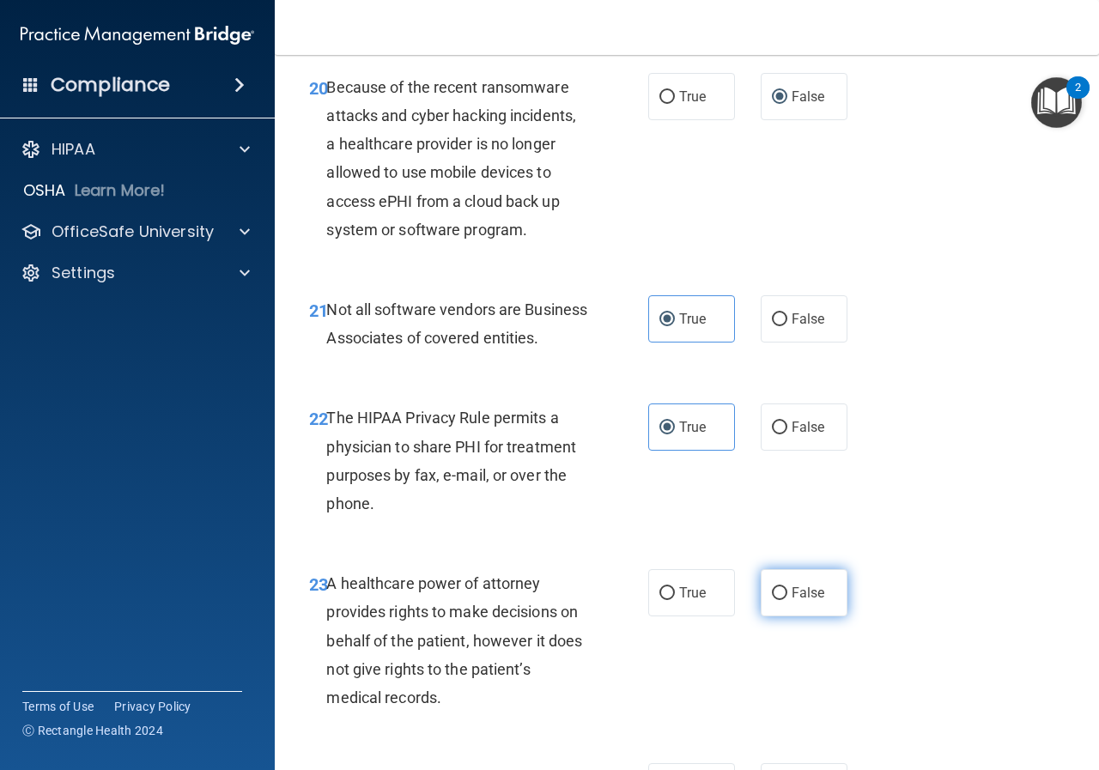
click at [787, 600] on input "False" at bounding box center [779, 593] width 15 height 13
radio input "true"
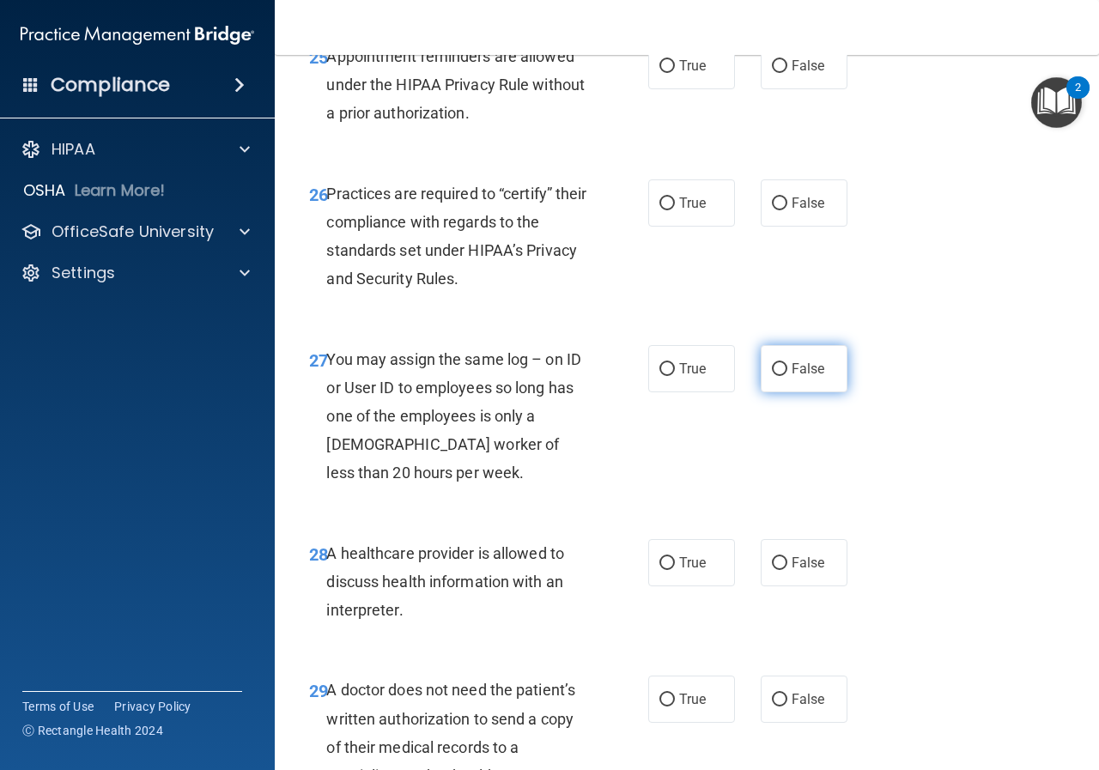
scroll to position [4323, 0]
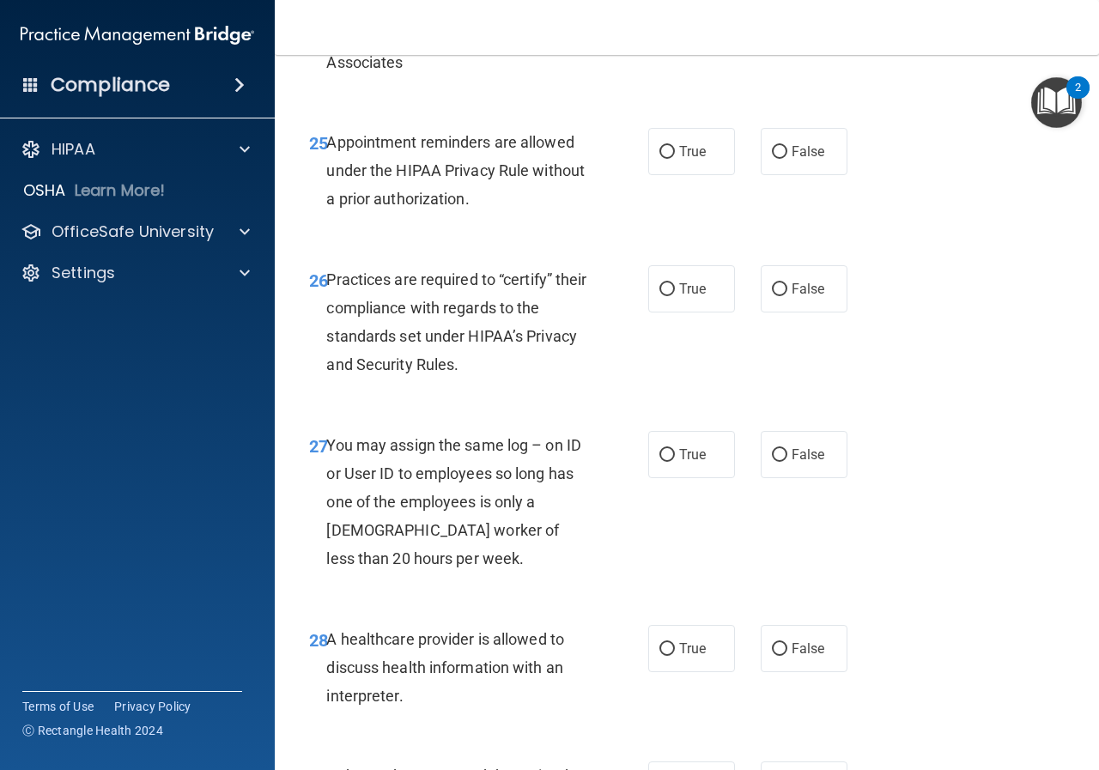
drag, startPoint x: 659, startPoint y: 78, endPoint x: 696, endPoint y: 172, distance: 100.6
click at [659, 38] on label "True" at bounding box center [691, 14] width 87 height 47
click at [659, 21] on input "True" at bounding box center [666, 15] width 15 height 13
radio input "true"
click at [663, 175] on label "True" at bounding box center [691, 151] width 87 height 47
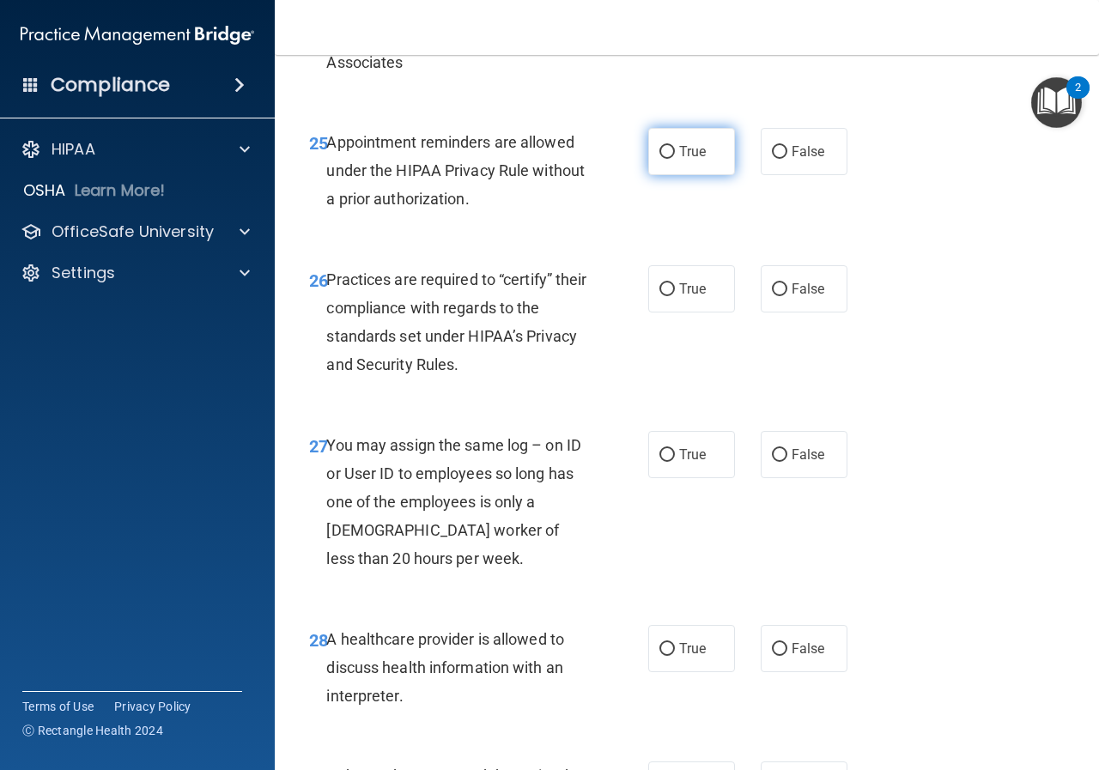
click at [663, 159] on input "True" at bounding box center [666, 152] width 15 height 13
radio input "true"
click at [791, 297] on span "False" at bounding box center [807, 289] width 33 height 16
click at [786, 478] on label "False" at bounding box center [803, 454] width 87 height 47
click at [786, 462] on input "False" at bounding box center [779, 455] width 15 height 13
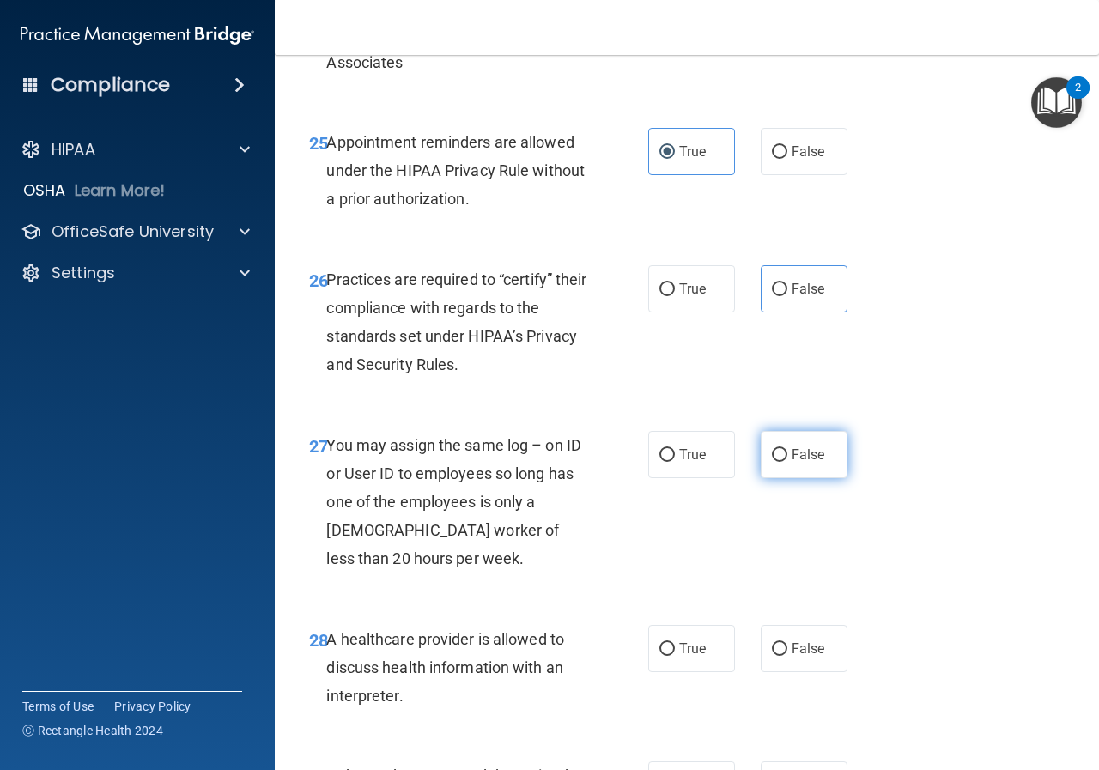
radio input "true"
click at [670, 672] on label "True" at bounding box center [691, 648] width 87 height 47
click at [670, 656] on input "True" at bounding box center [666, 649] width 15 height 13
radio input "true"
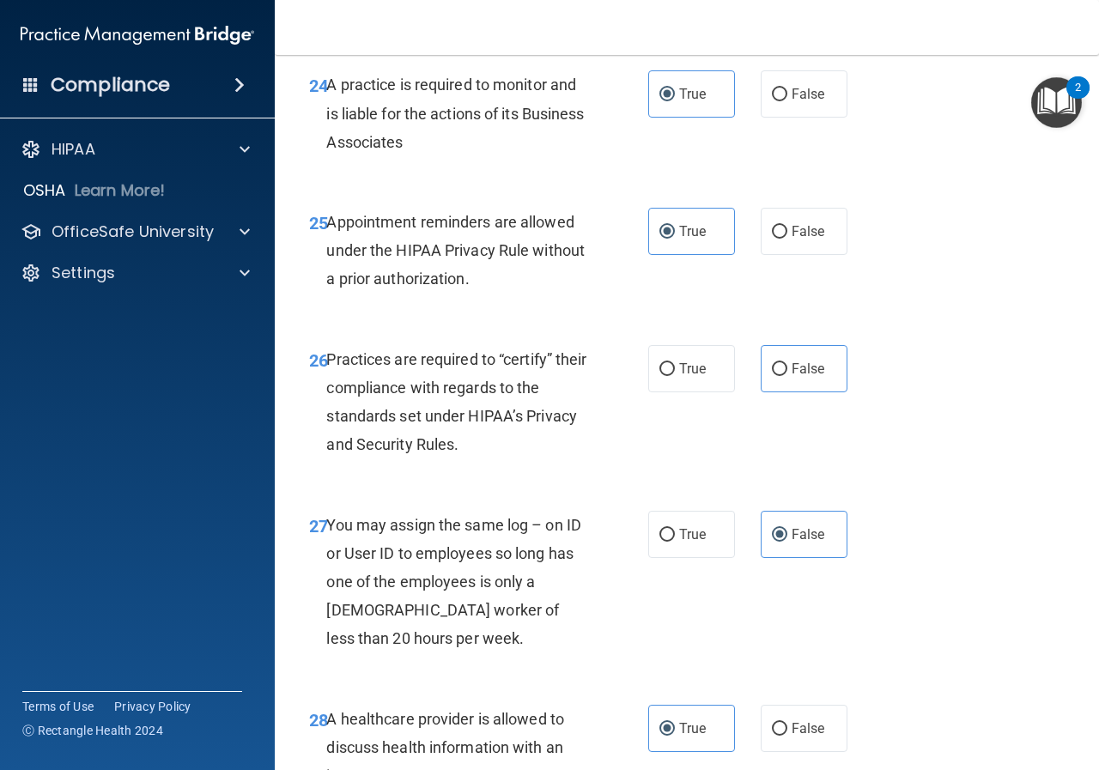
scroll to position [4237, 0]
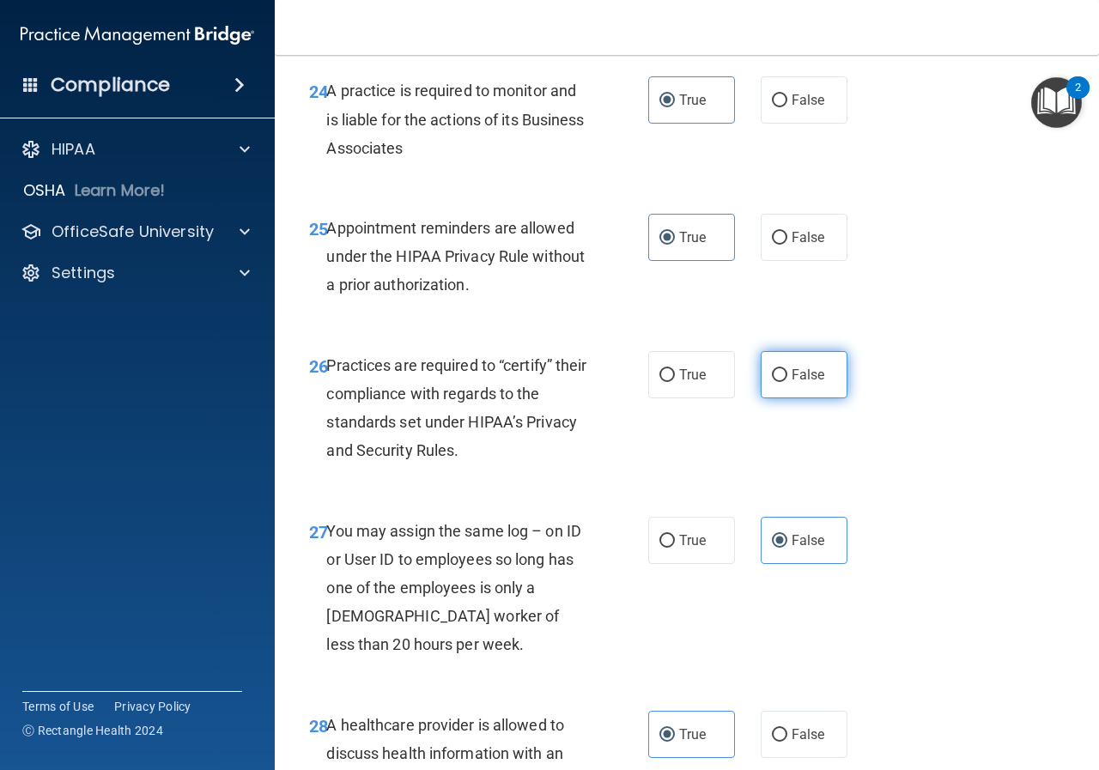
click at [791, 383] on span "False" at bounding box center [807, 374] width 33 height 16
click at [787, 382] on input "False" at bounding box center [779, 375] width 15 height 13
radio input "true"
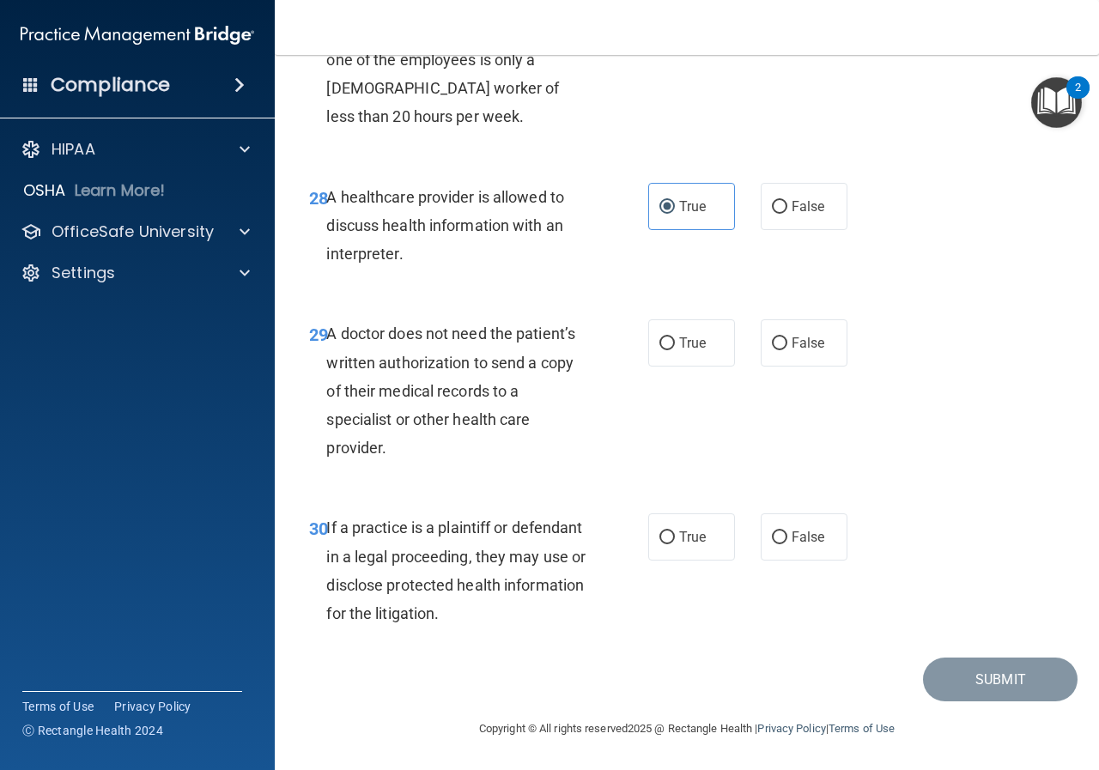
scroll to position [4822, 0]
click at [672, 350] on label "True" at bounding box center [691, 342] width 87 height 47
click at [672, 350] on input "True" at bounding box center [666, 343] width 15 height 13
radio input "true"
click at [704, 539] on label "True" at bounding box center [691, 536] width 87 height 47
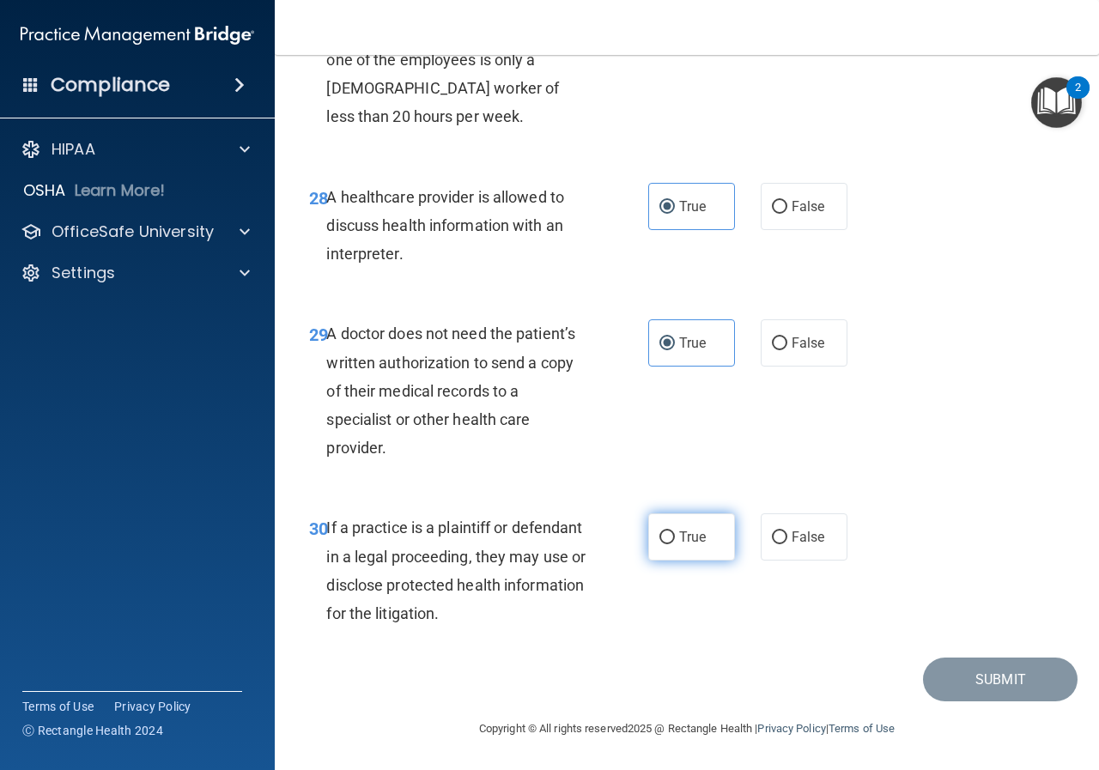
click at [675, 539] on input "True" at bounding box center [666, 537] width 15 height 13
radio input "true"
click at [961, 681] on button "Submit" at bounding box center [1000, 679] width 154 height 44
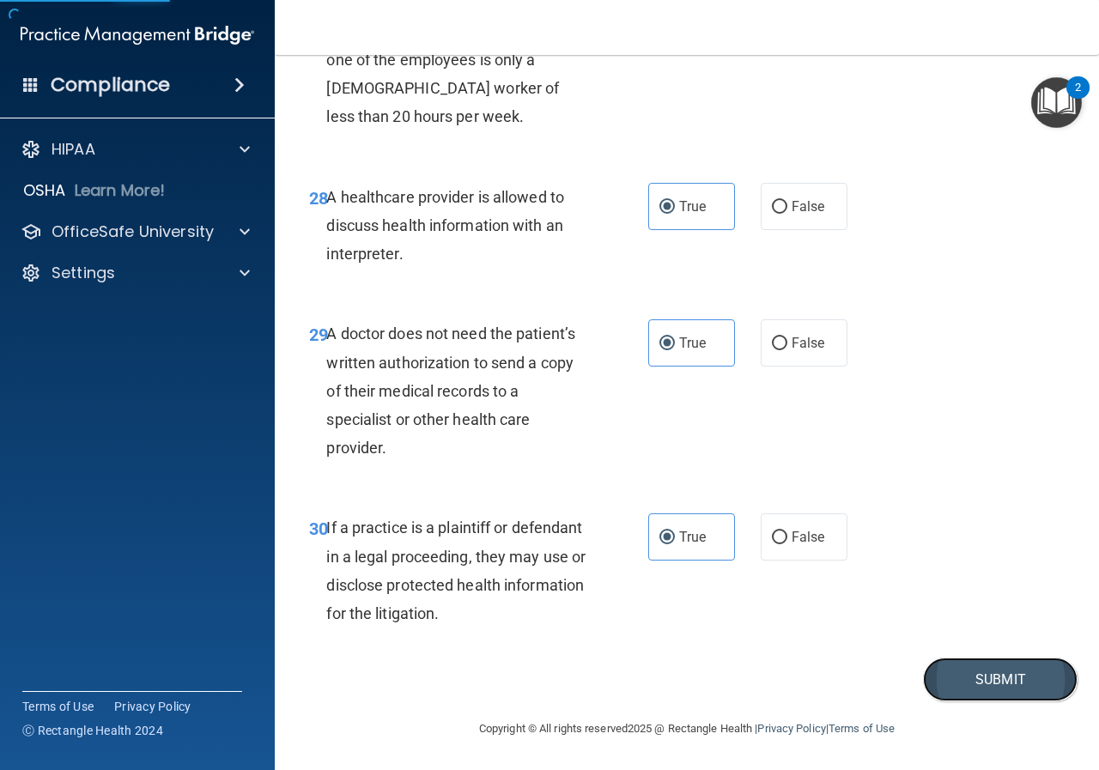
click at [963, 681] on button "Submit" at bounding box center [1000, 679] width 154 height 44
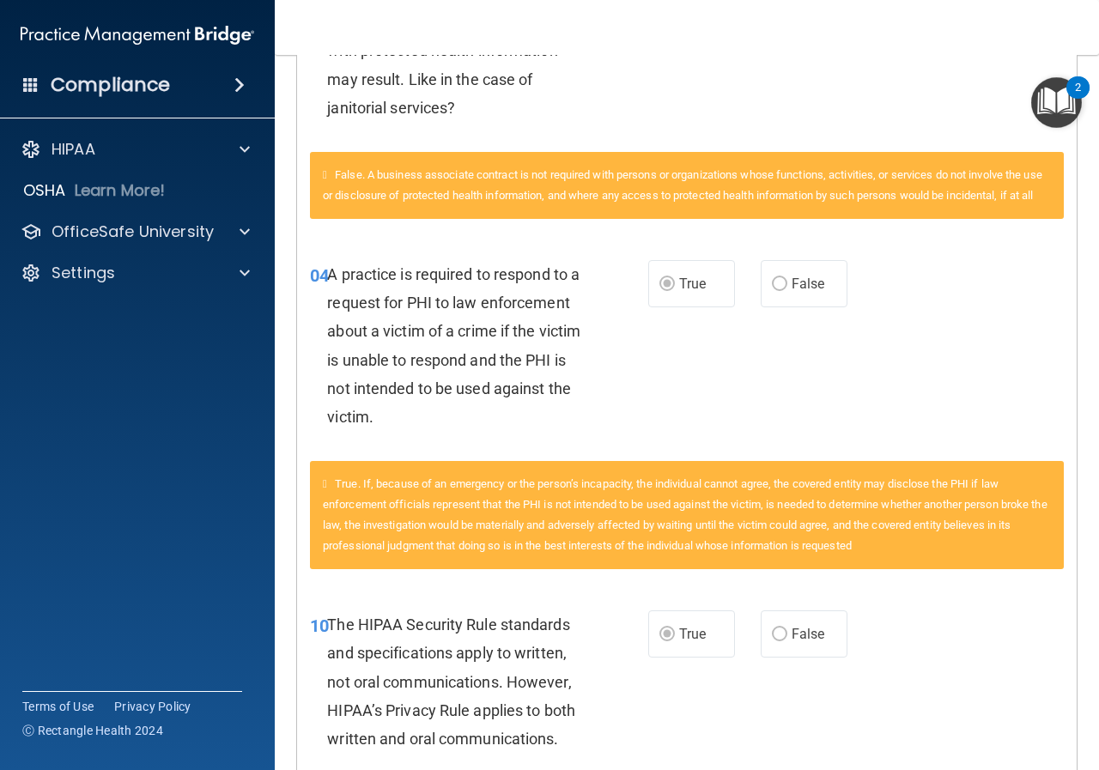
scroll to position [601, 0]
